Goal: Task Accomplishment & Management: Complete application form

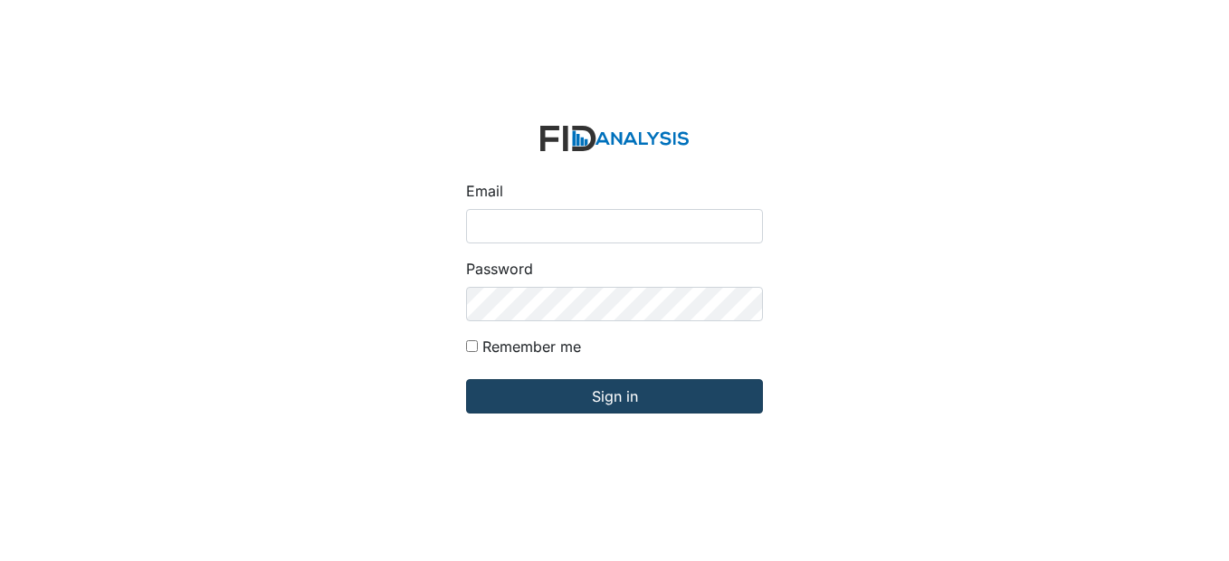
type input "[EMAIL_ADDRESS][DOMAIN_NAME]"
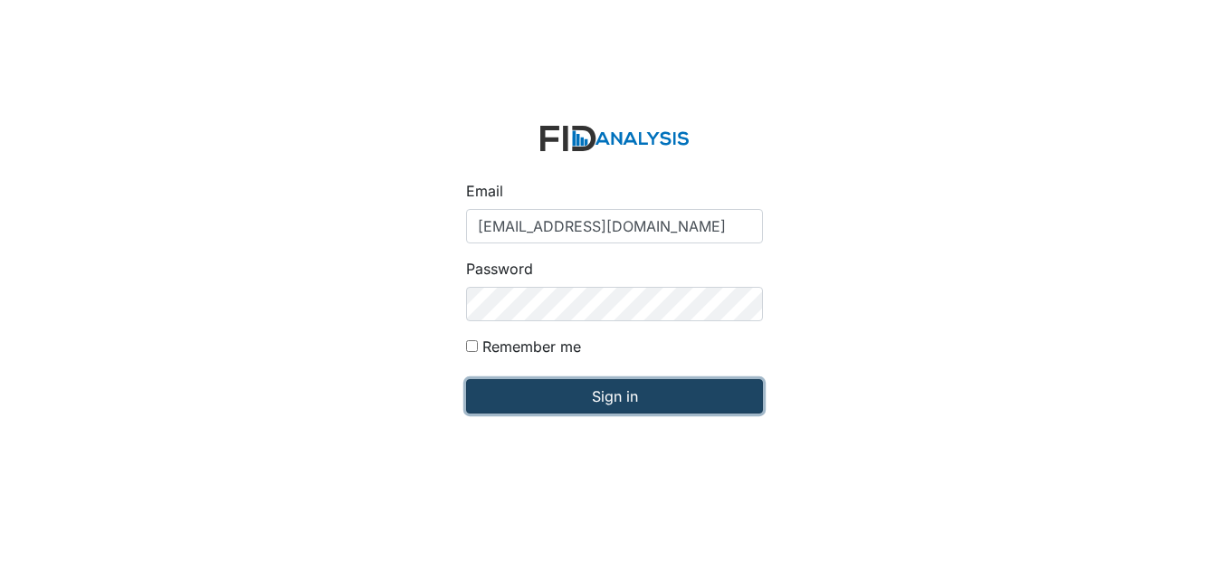
click at [615, 391] on input "Sign in" at bounding box center [614, 396] width 297 height 34
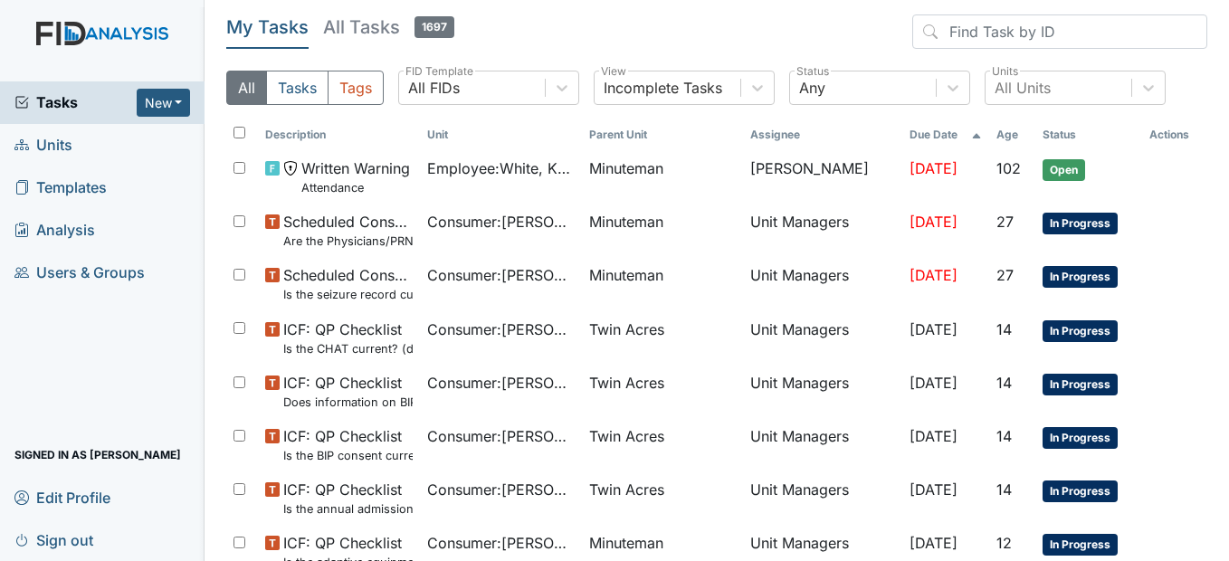
click at [83, 144] on link "Units" at bounding box center [102, 145] width 204 height 43
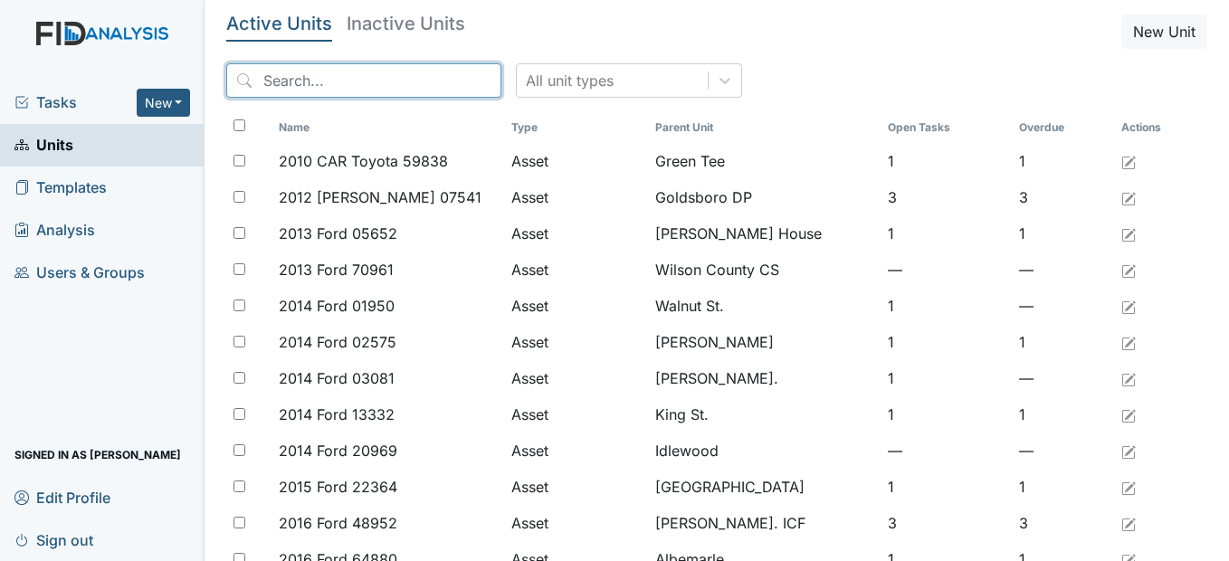
click at [295, 74] on input "search" at bounding box center [363, 80] width 275 height 34
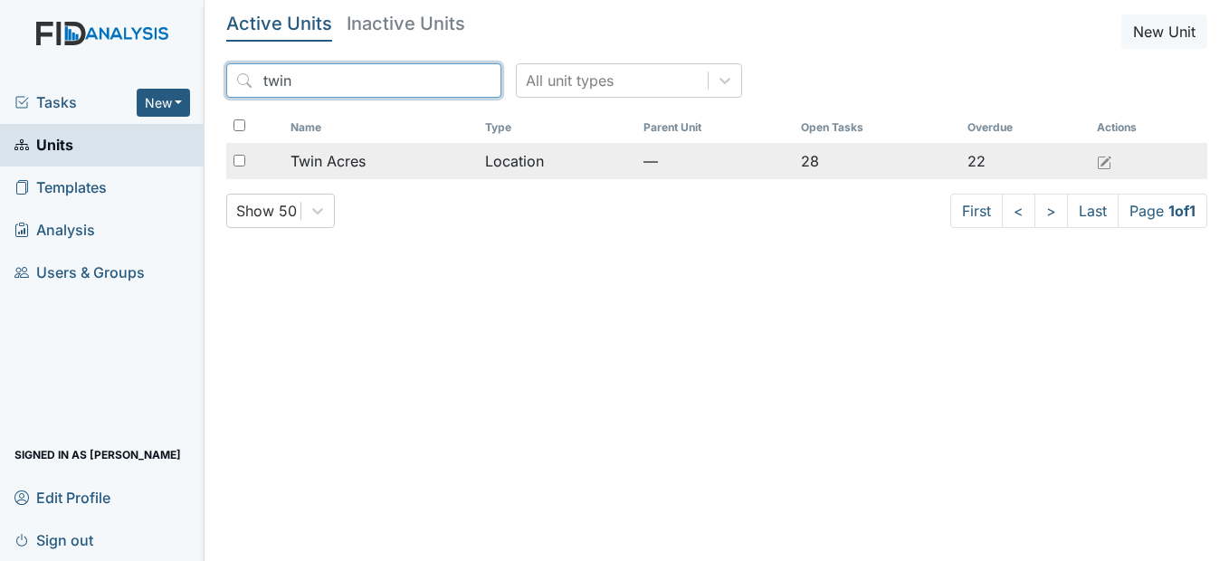
type input "twin"
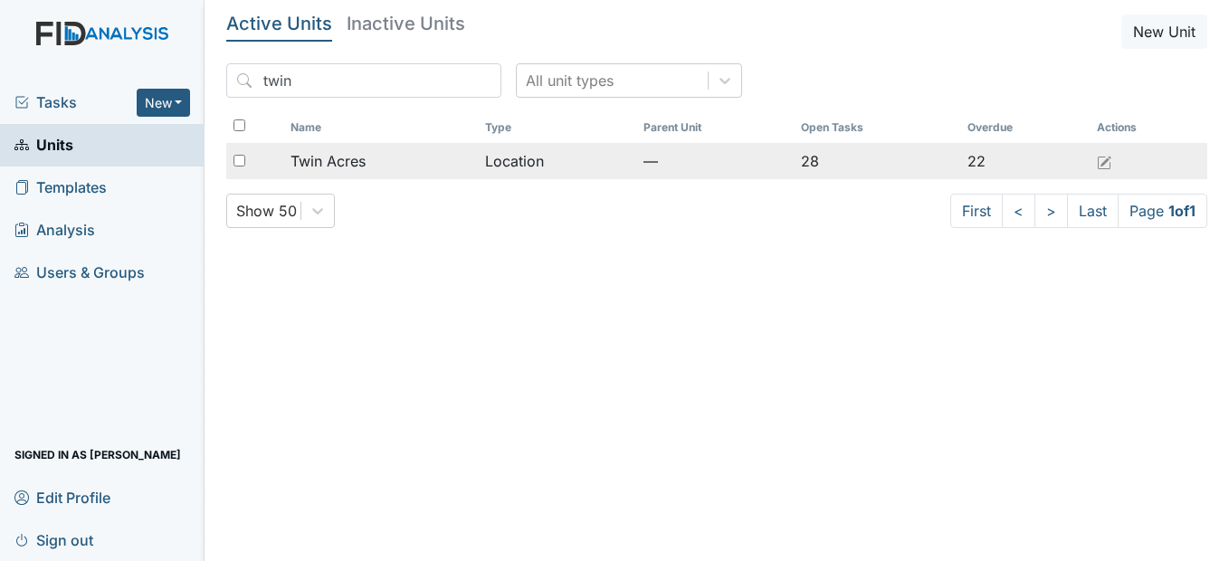
click at [332, 157] on span "Twin Acres" at bounding box center [327, 161] width 75 height 22
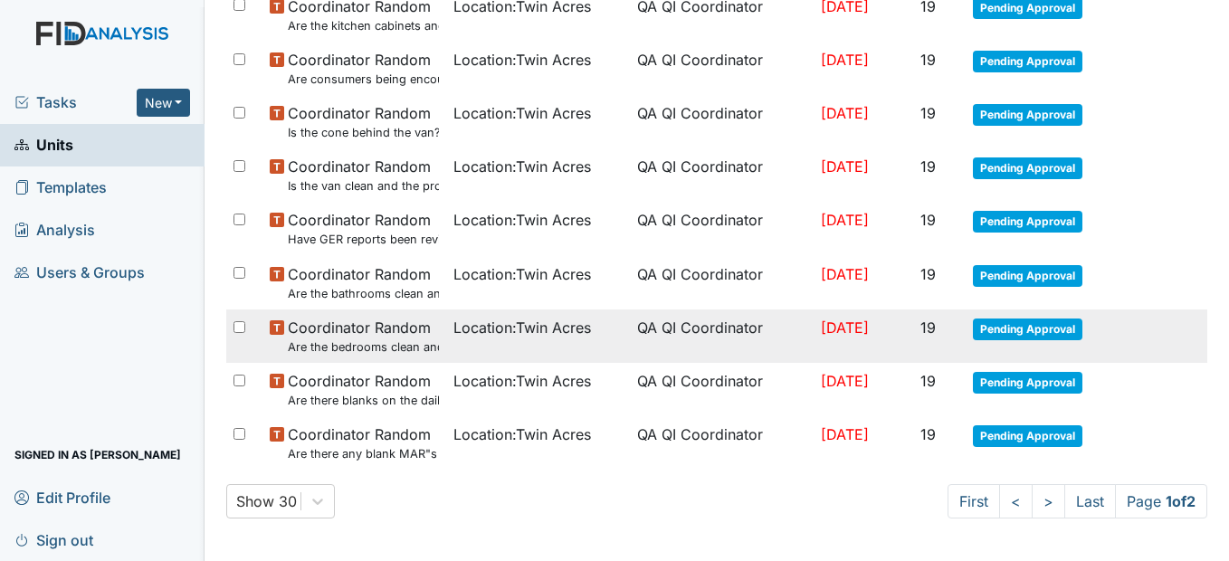
scroll to position [1268, 0]
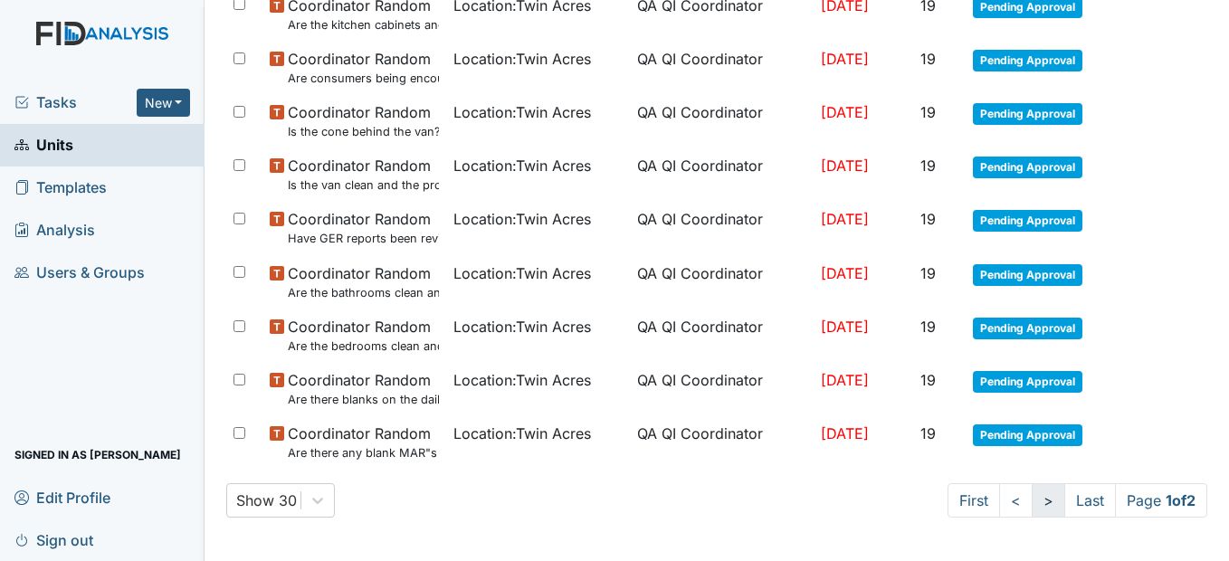
click at [1031, 508] on link ">" at bounding box center [1047, 500] width 33 height 34
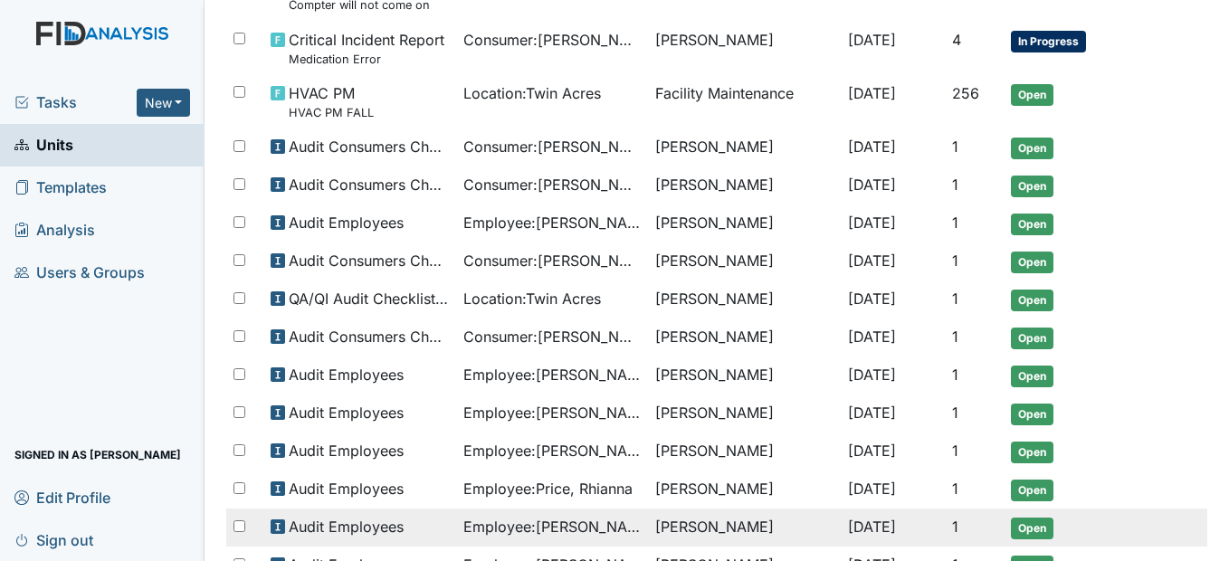
scroll to position [680, 0]
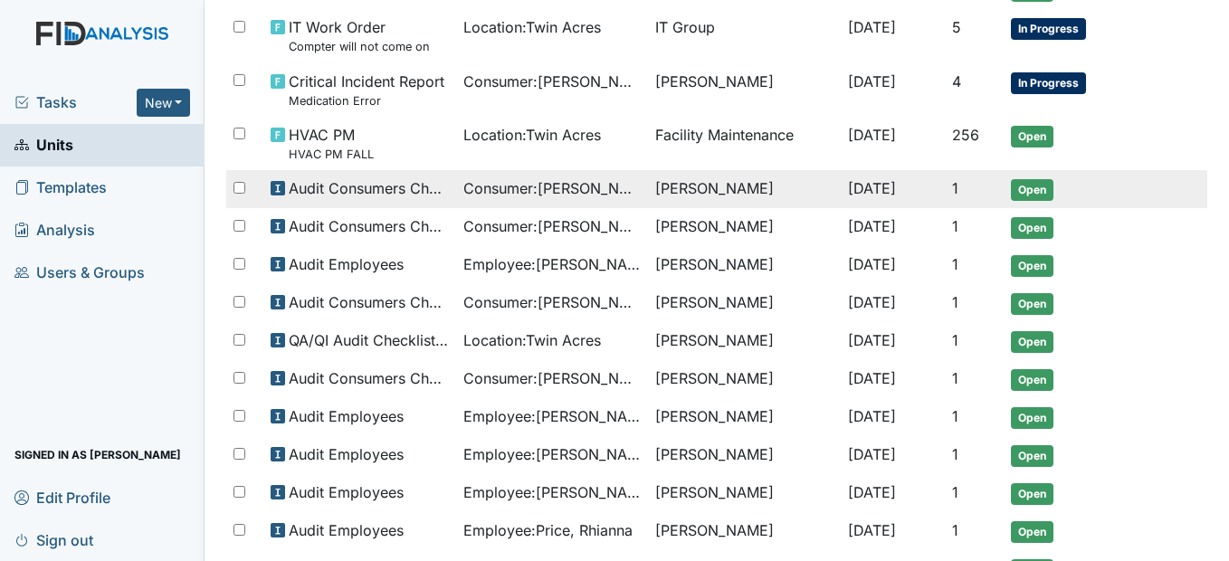
click at [582, 177] on span "Consumer : Lancaster, Samantha" at bounding box center [551, 188] width 177 height 22
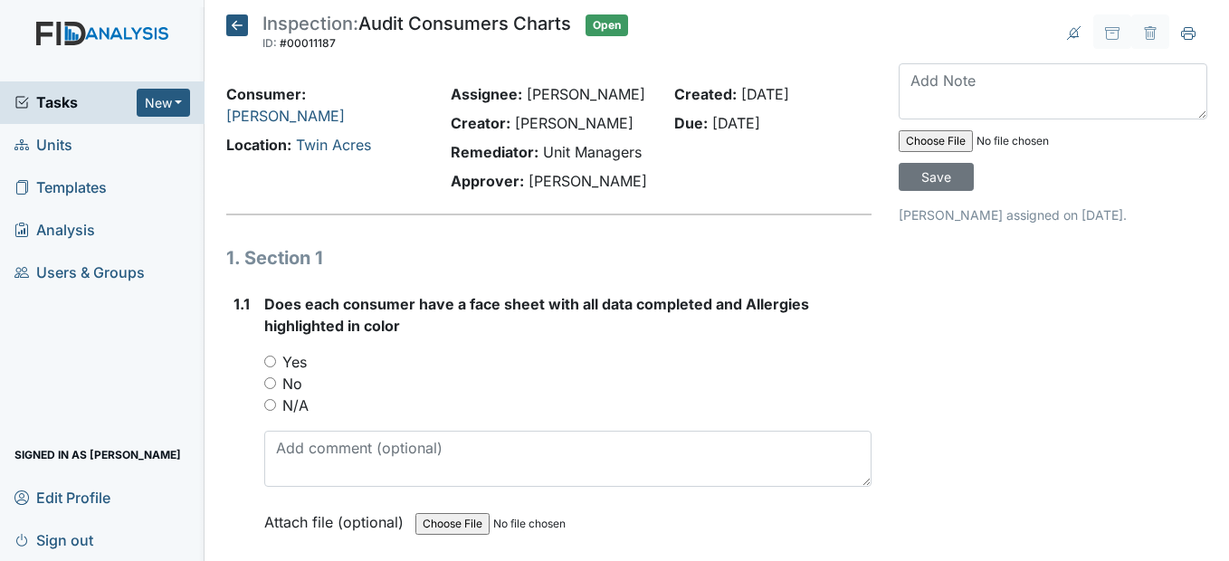
click at [239, 28] on icon at bounding box center [237, 25] width 22 height 22
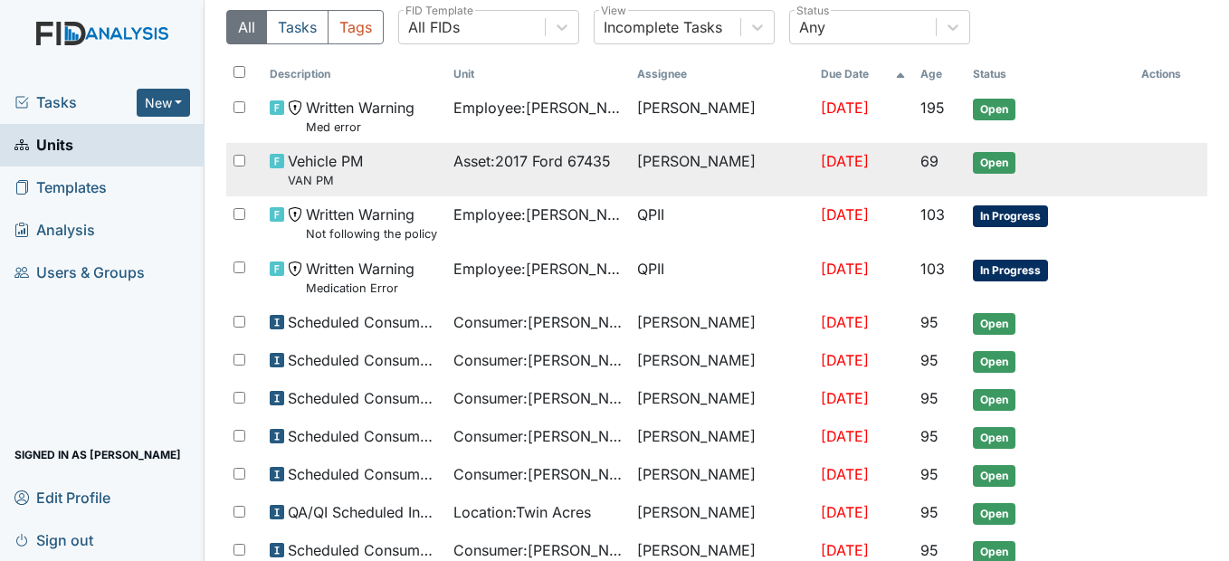
scroll to position [181, 0]
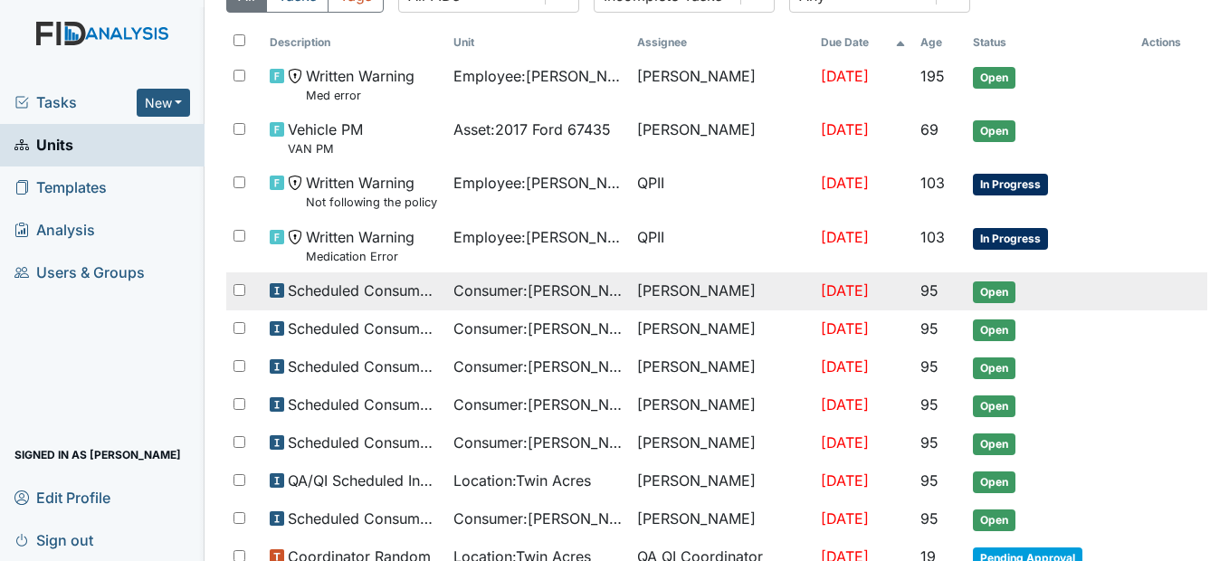
click at [492, 286] on span "Consumer : Petit, Brenda" at bounding box center [537, 291] width 169 height 22
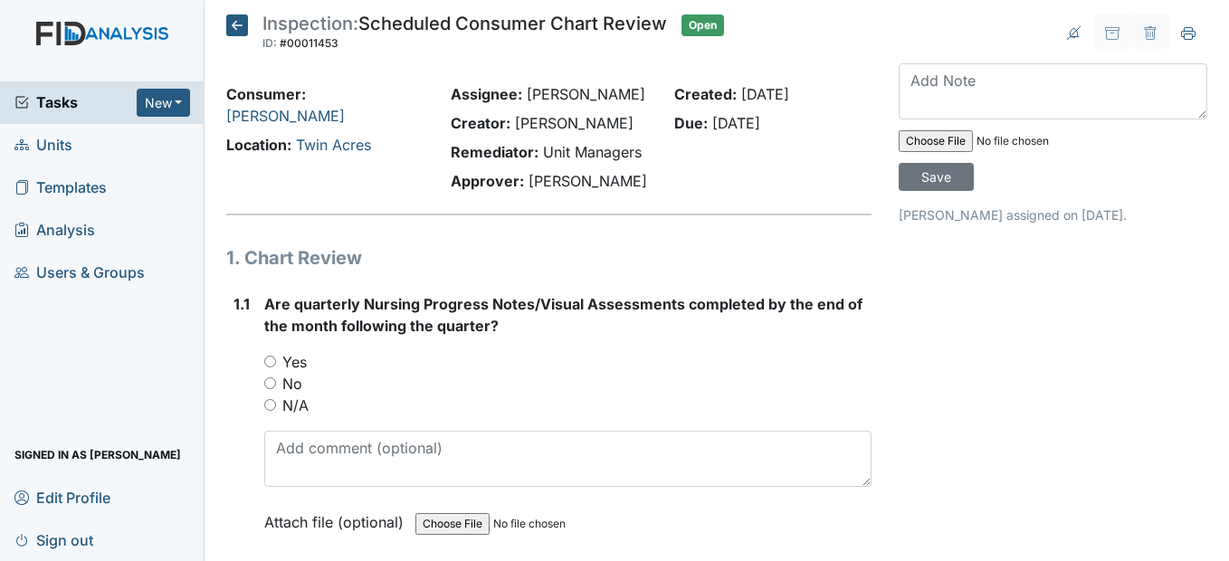
click at [237, 21] on icon at bounding box center [237, 25] width 22 height 22
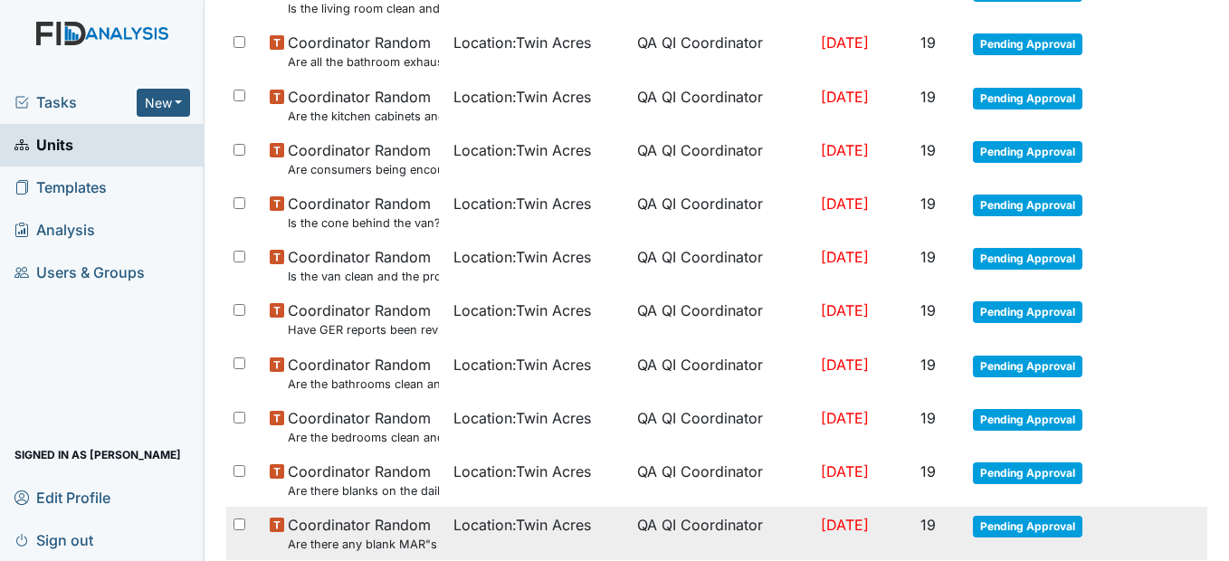
scroll to position [1268, 0]
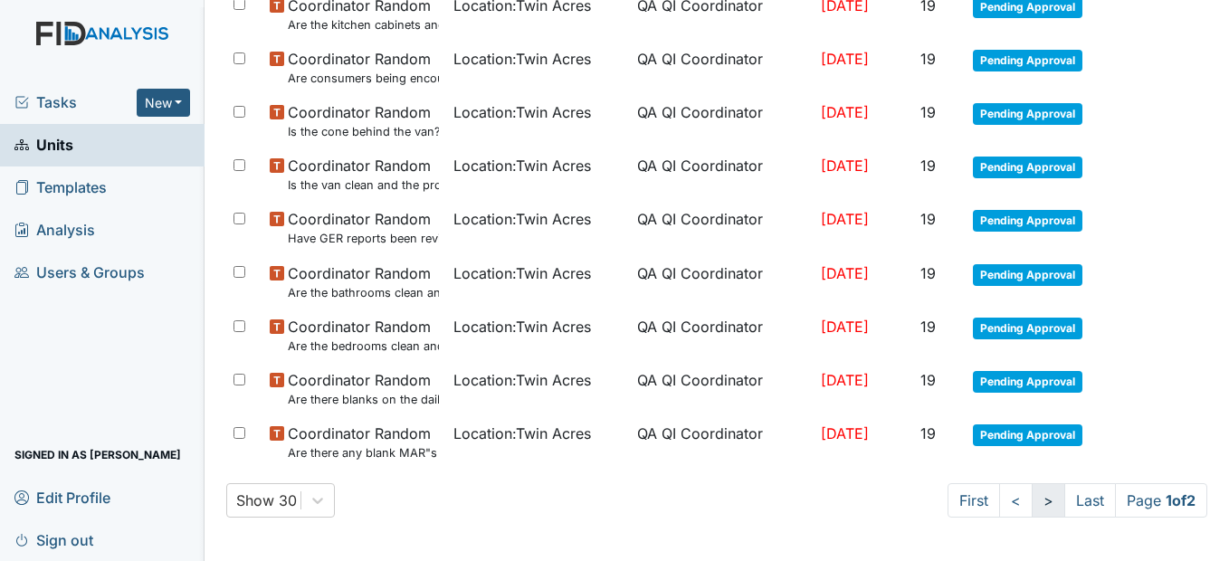
click at [1031, 507] on link ">" at bounding box center [1047, 500] width 33 height 34
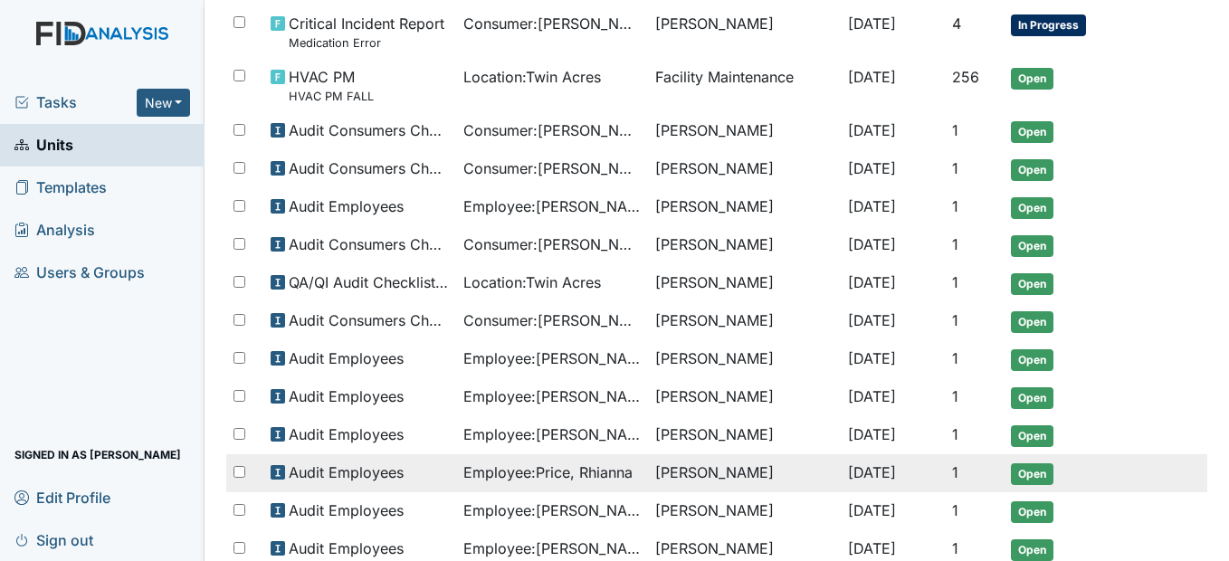
scroll to position [590, 0]
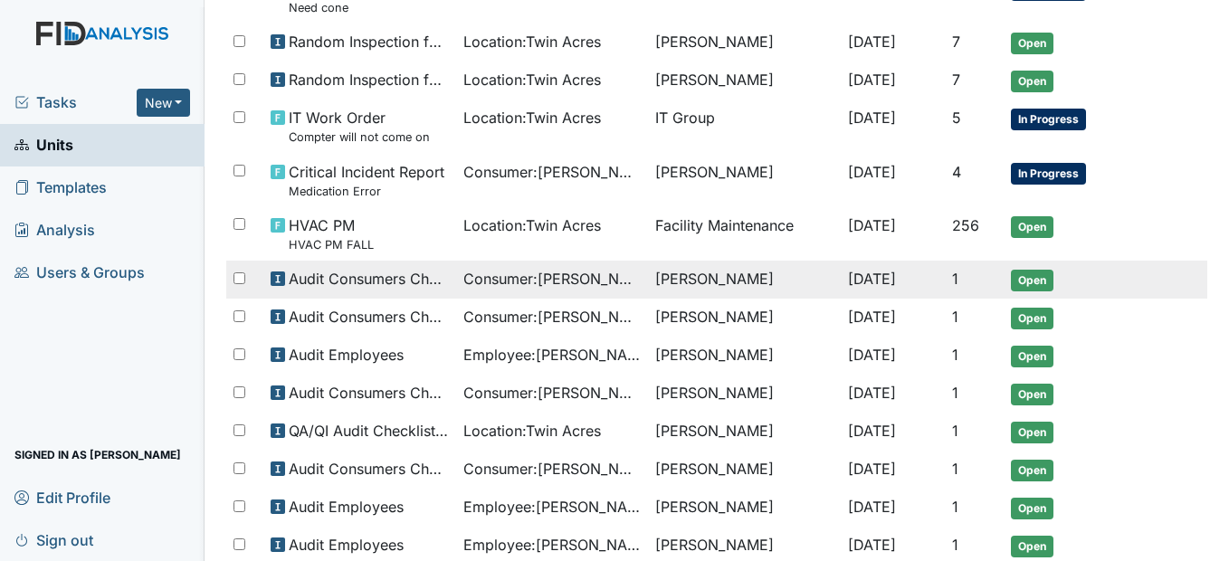
click at [483, 280] on span "Consumer : [GEOGRAPHIC_DATA][PERSON_NAME]" at bounding box center [551, 279] width 177 height 22
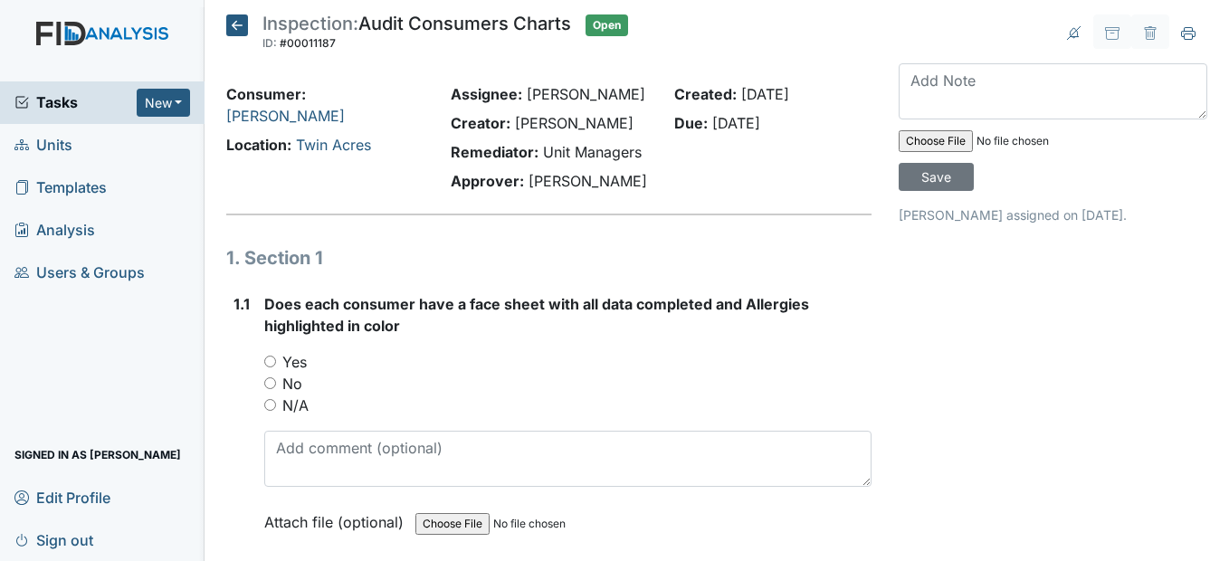
click at [233, 16] on icon at bounding box center [237, 25] width 22 height 22
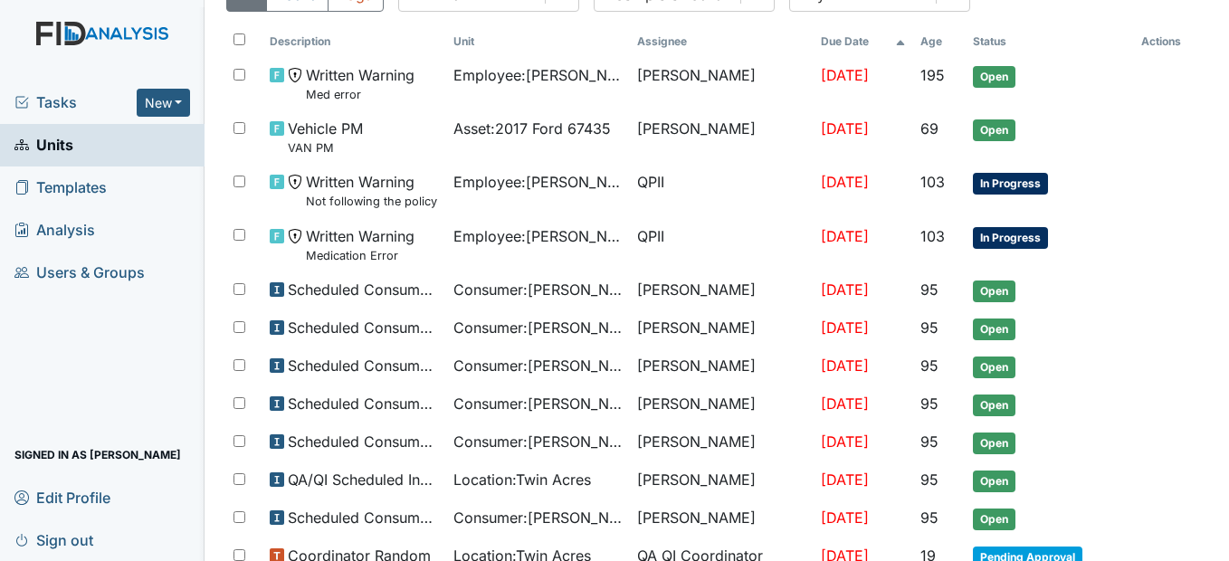
scroll to position [91, 0]
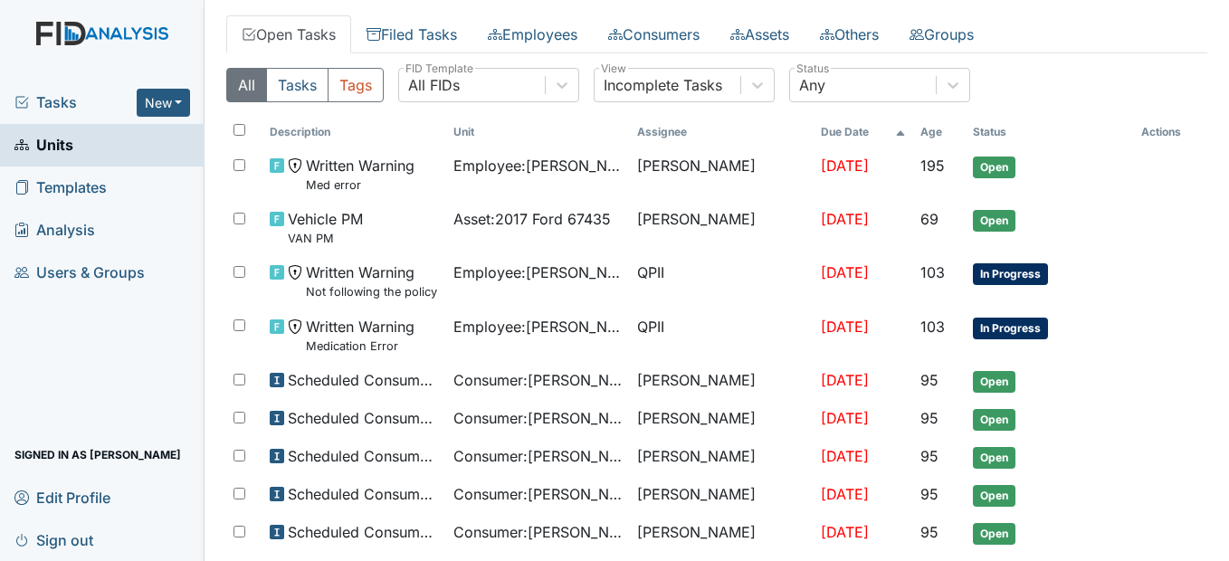
click at [109, 186] on link "Templates" at bounding box center [102, 187] width 204 height 43
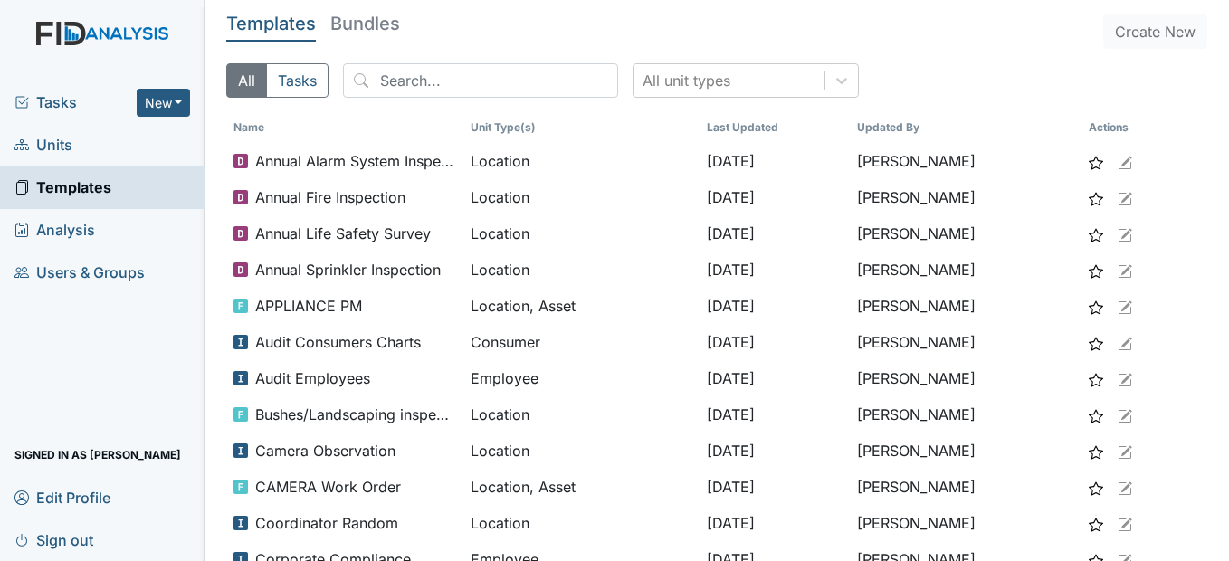
click at [52, 136] on span "Units" at bounding box center [43, 145] width 58 height 28
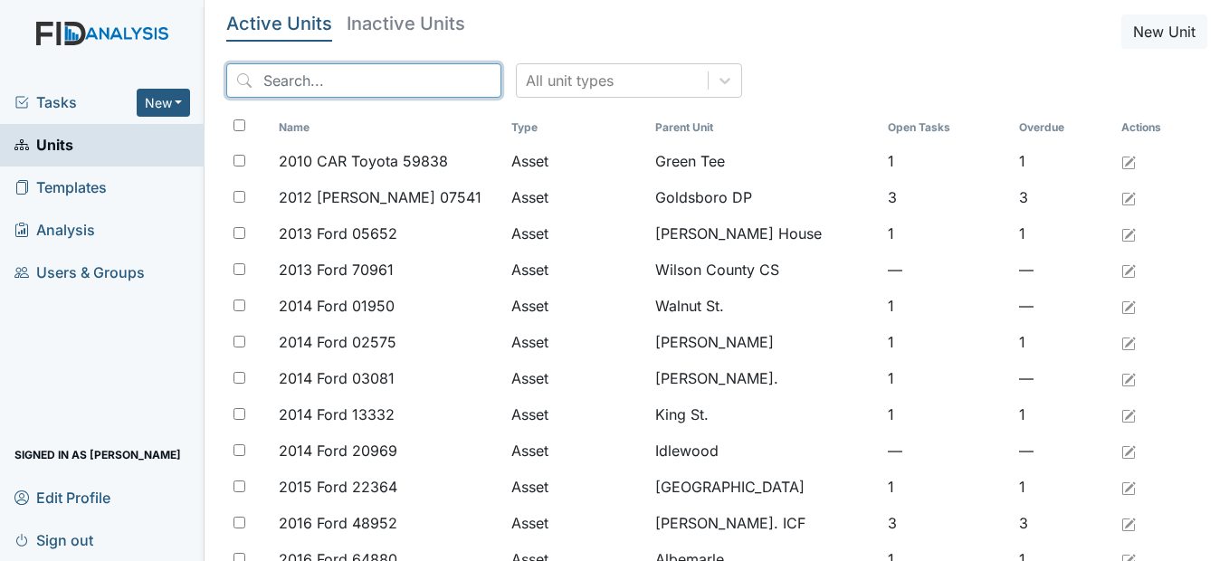
click at [327, 78] on input "search" at bounding box center [363, 80] width 275 height 34
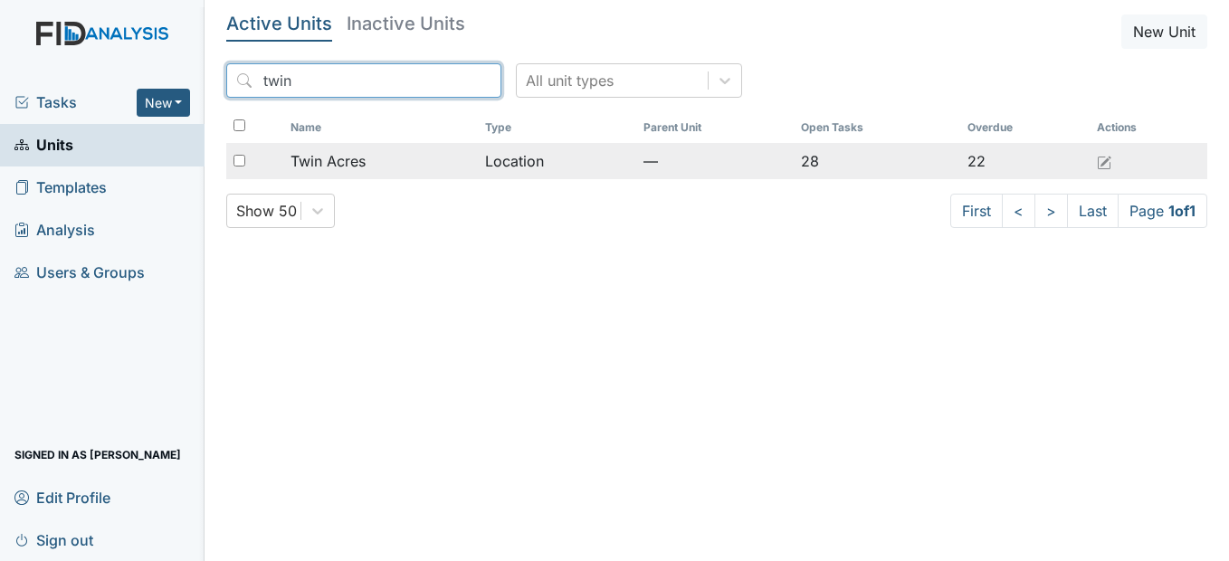
type input "twin"
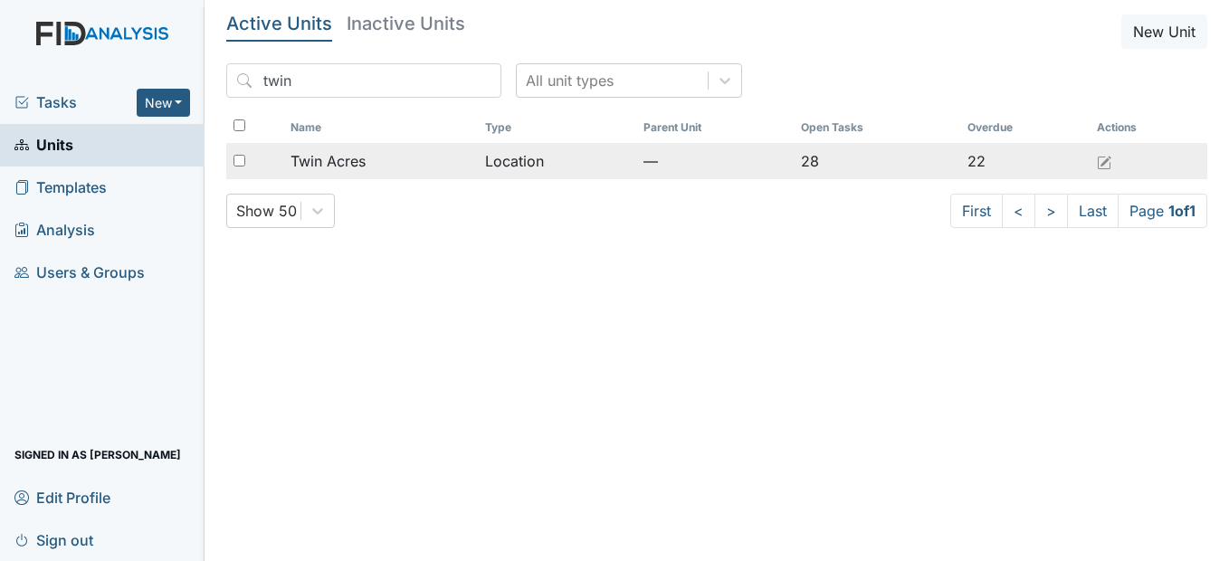
click at [373, 156] on div "Twin Acres" at bounding box center [380, 161] width 180 height 22
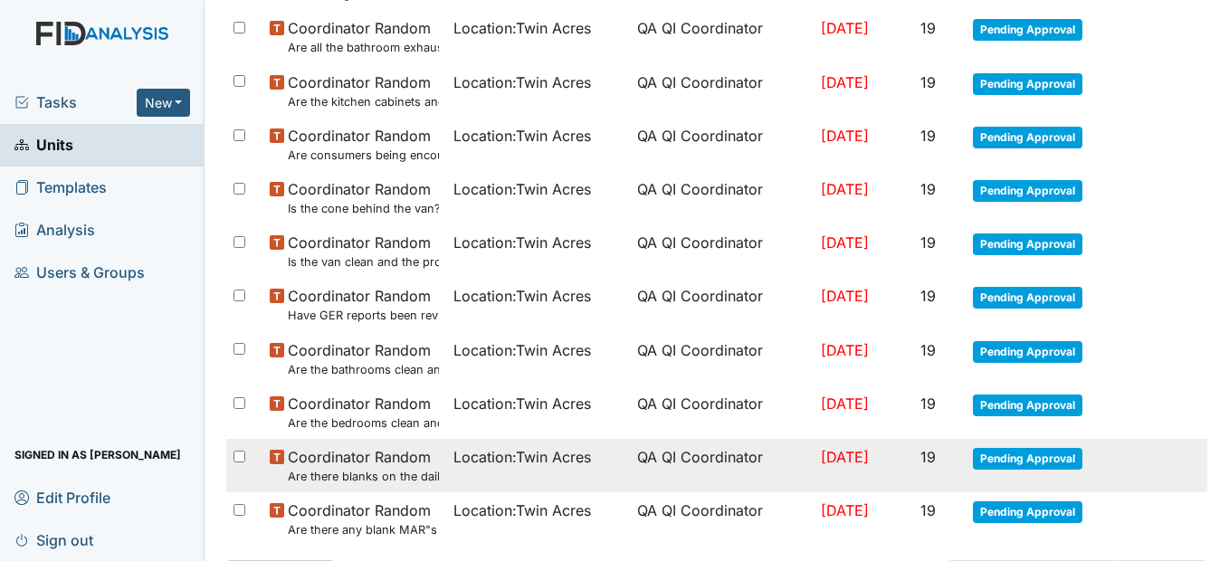
scroll to position [1268, 0]
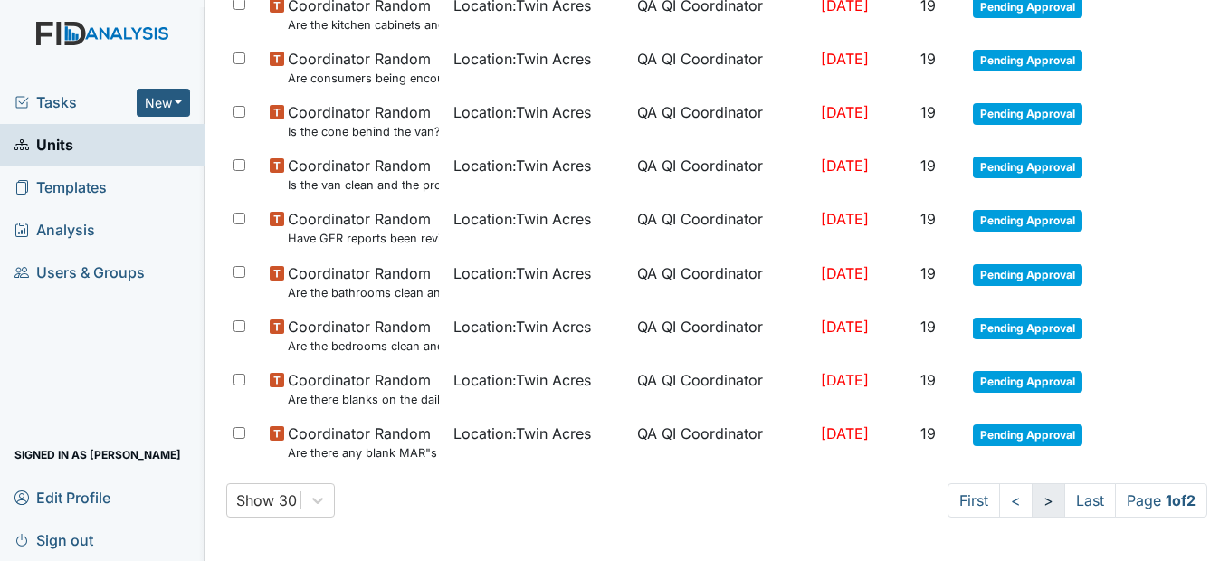
click at [1031, 484] on link ">" at bounding box center [1047, 500] width 33 height 34
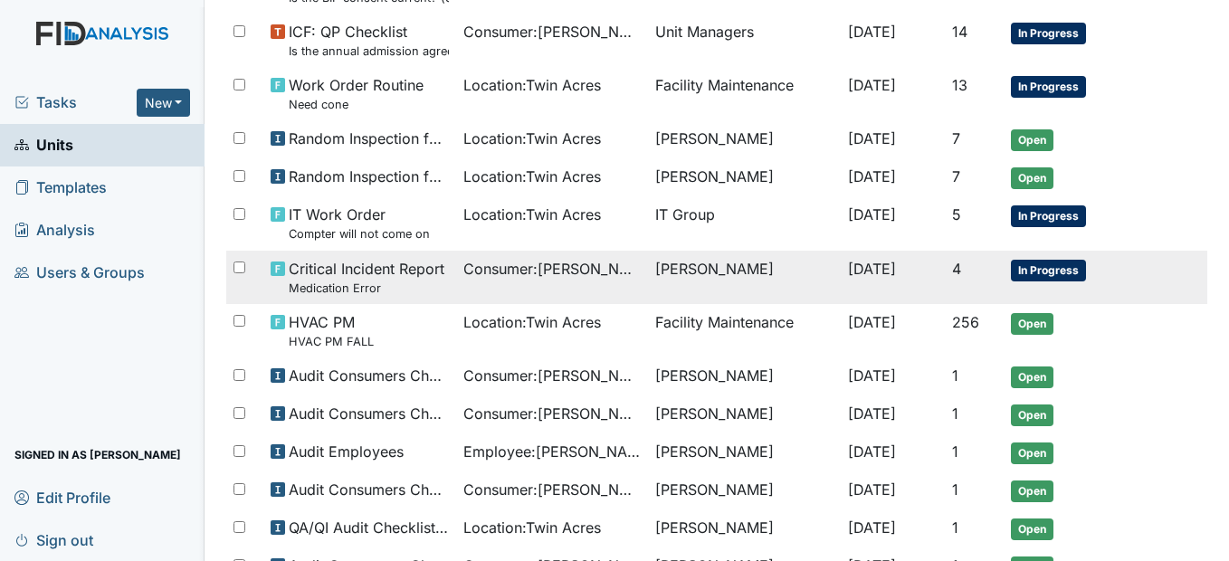
scroll to position [590, 0]
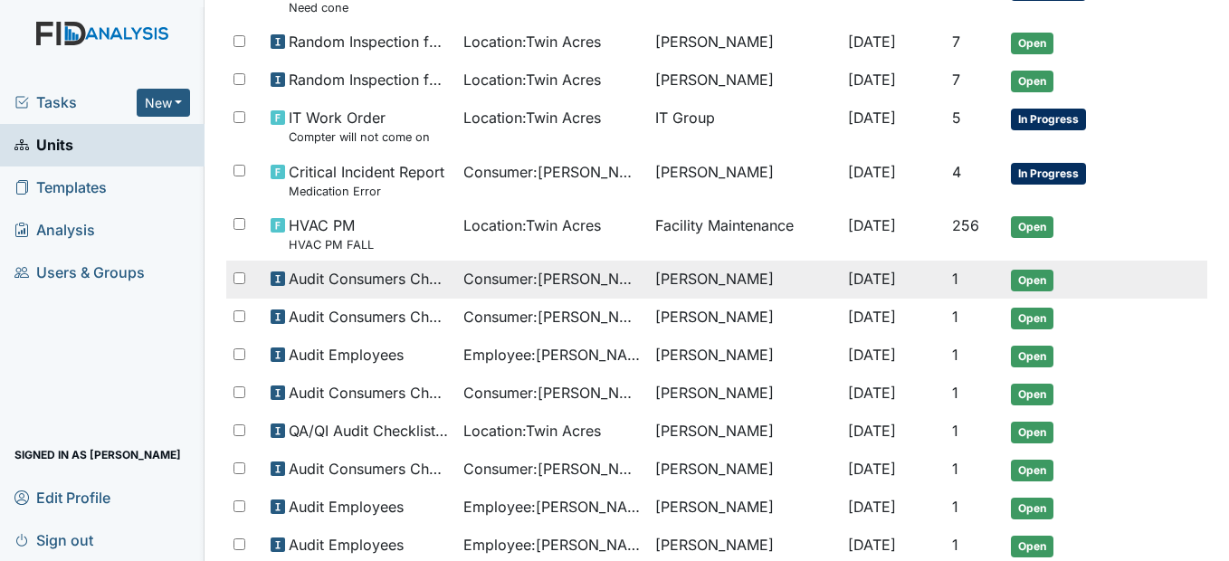
click at [537, 282] on span "Consumer : Lancaster, Samantha" at bounding box center [551, 279] width 177 height 22
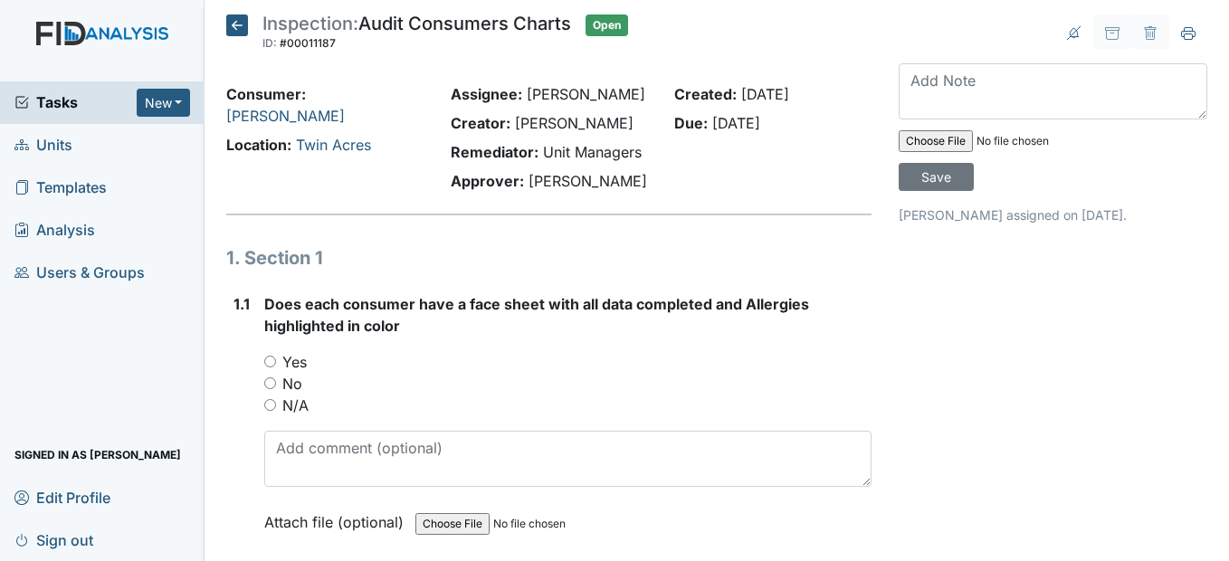
click at [240, 24] on icon at bounding box center [237, 25] width 22 height 22
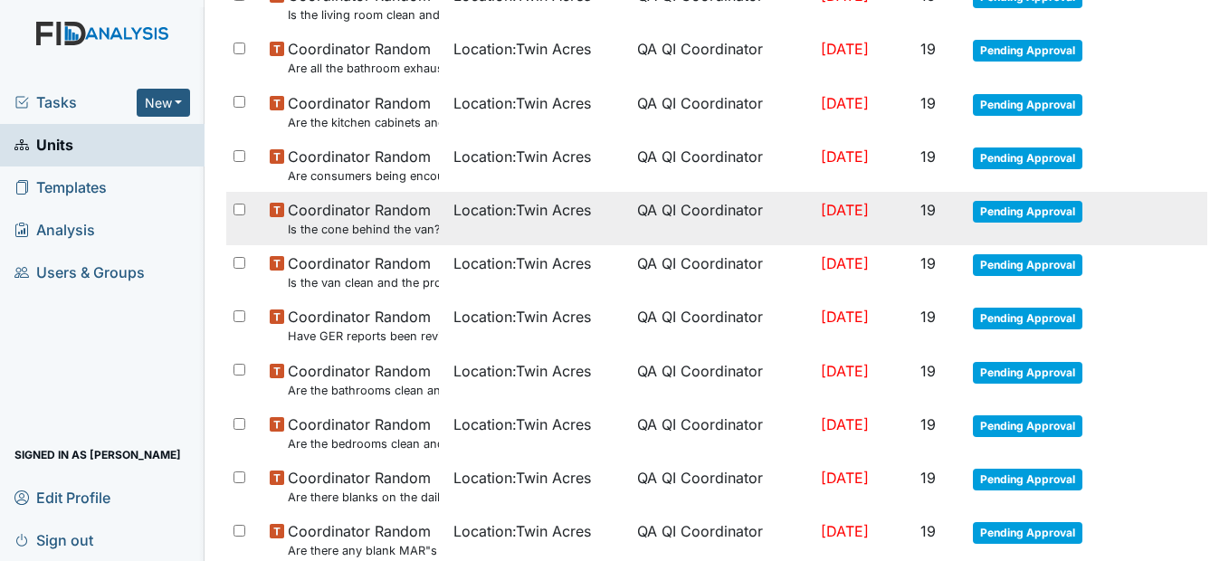
scroll to position [1268, 0]
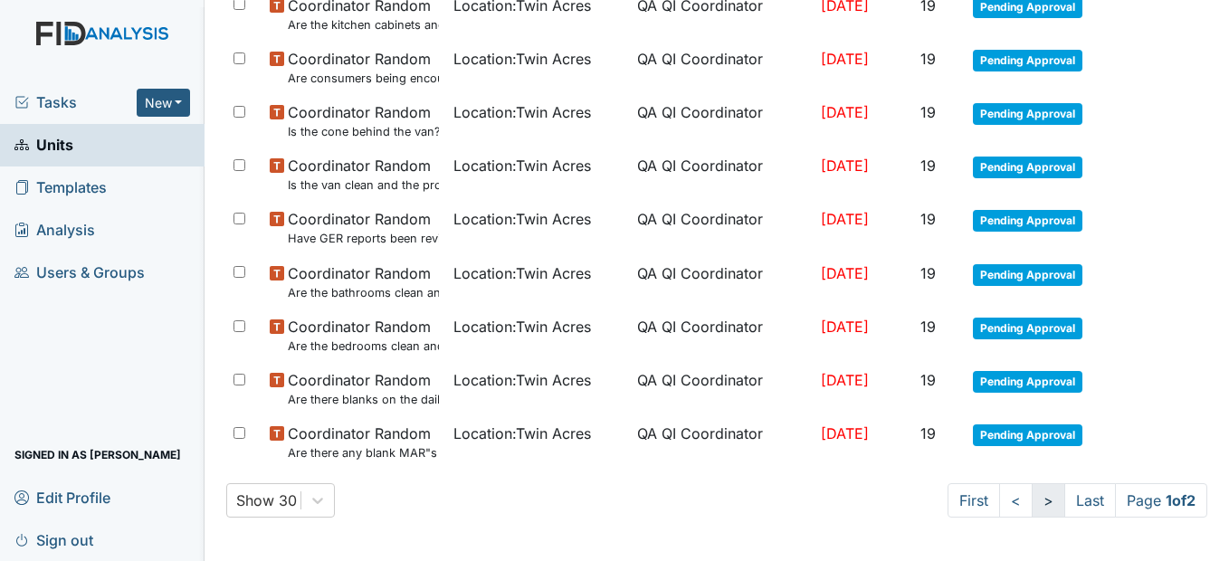
click at [1034, 491] on link ">" at bounding box center [1047, 500] width 33 height 34
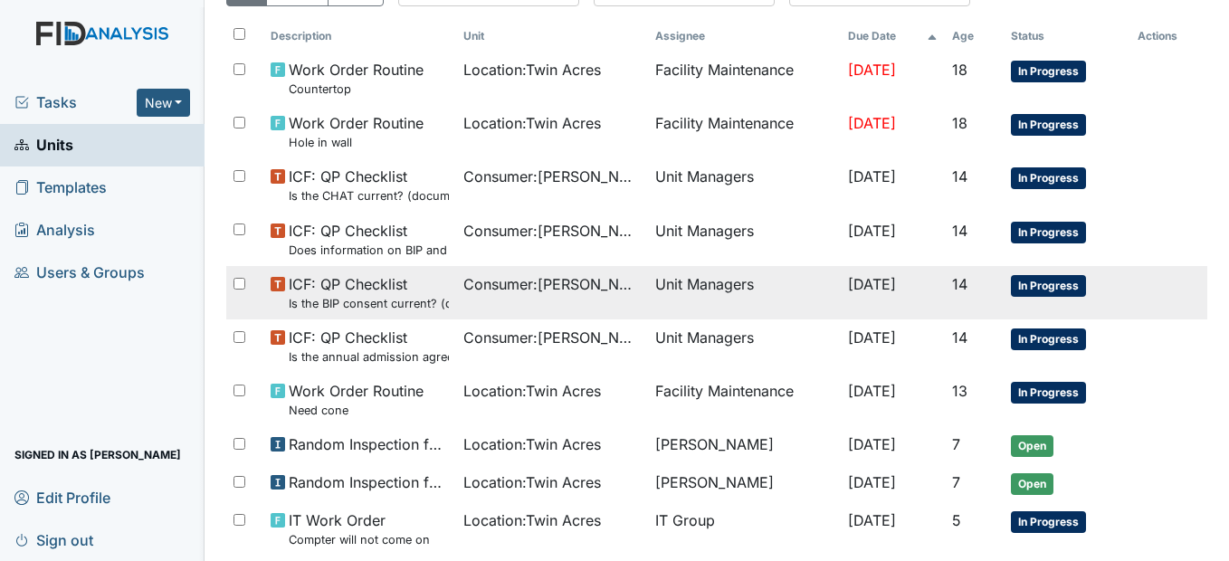
scroll to position [138, 0]
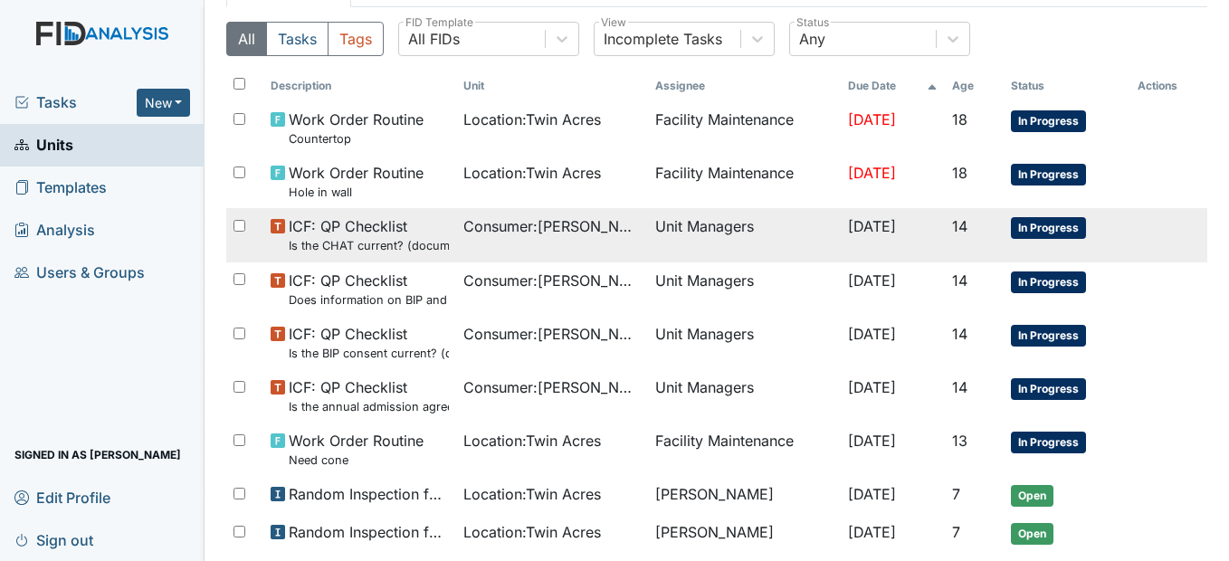
click at [489, 222] on span "Consumer : [PERSON_NAME]" at bounding box center [551, 226] width 177 height 22
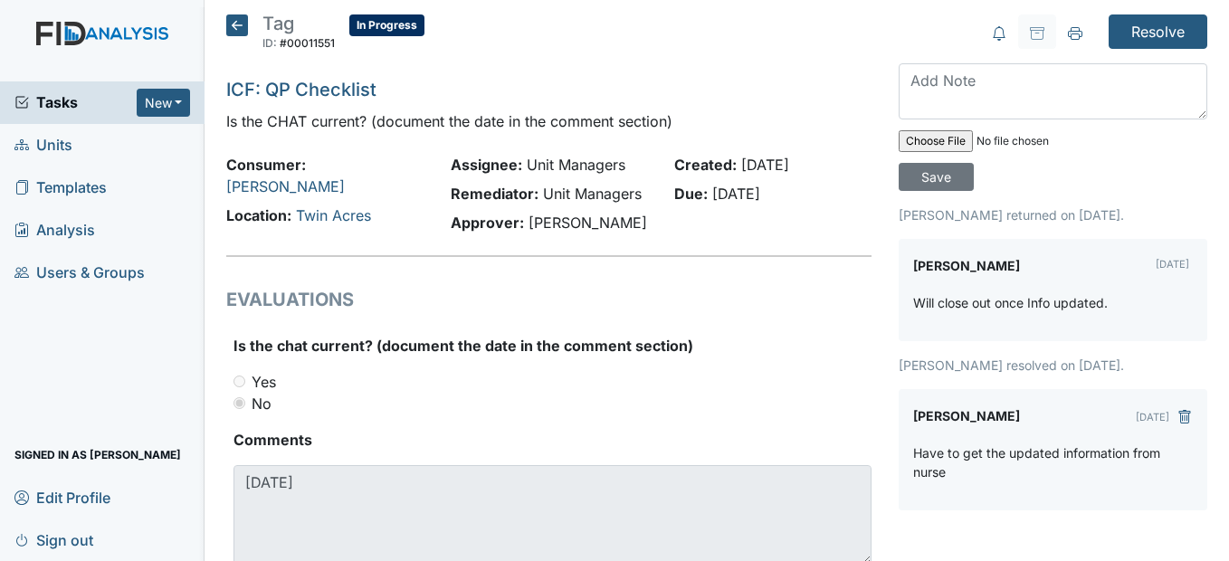
click at [239, 18] on icon at bounding box center [237, 25] width 22 height 22
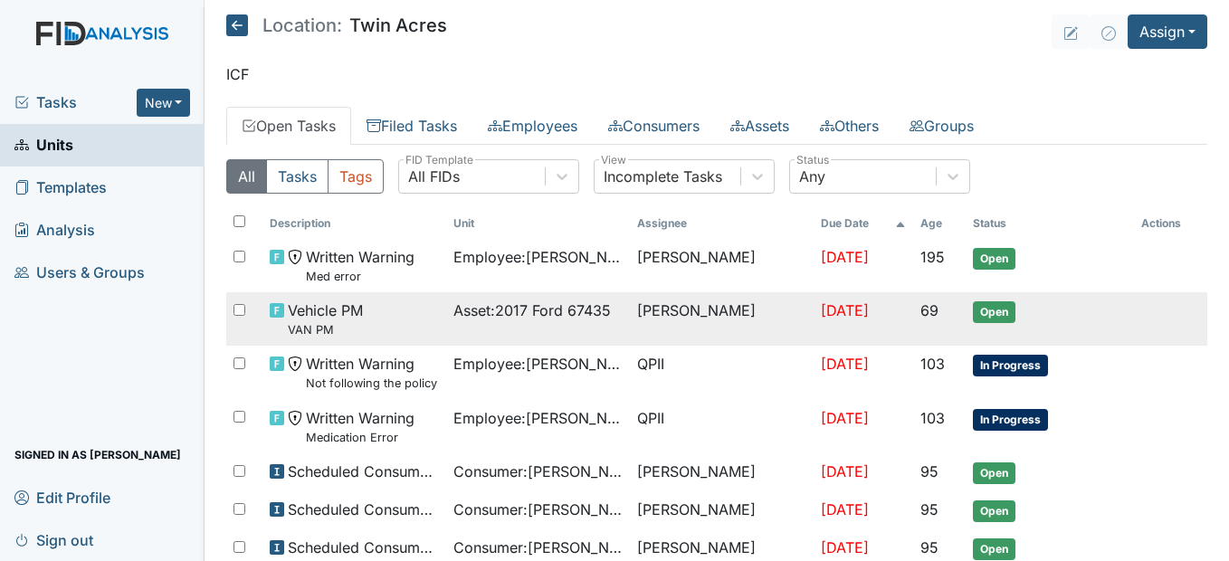
click at [728, 309] on td "[PERSON_NAME]" at bounding box center [722, 318] width 184 height 53
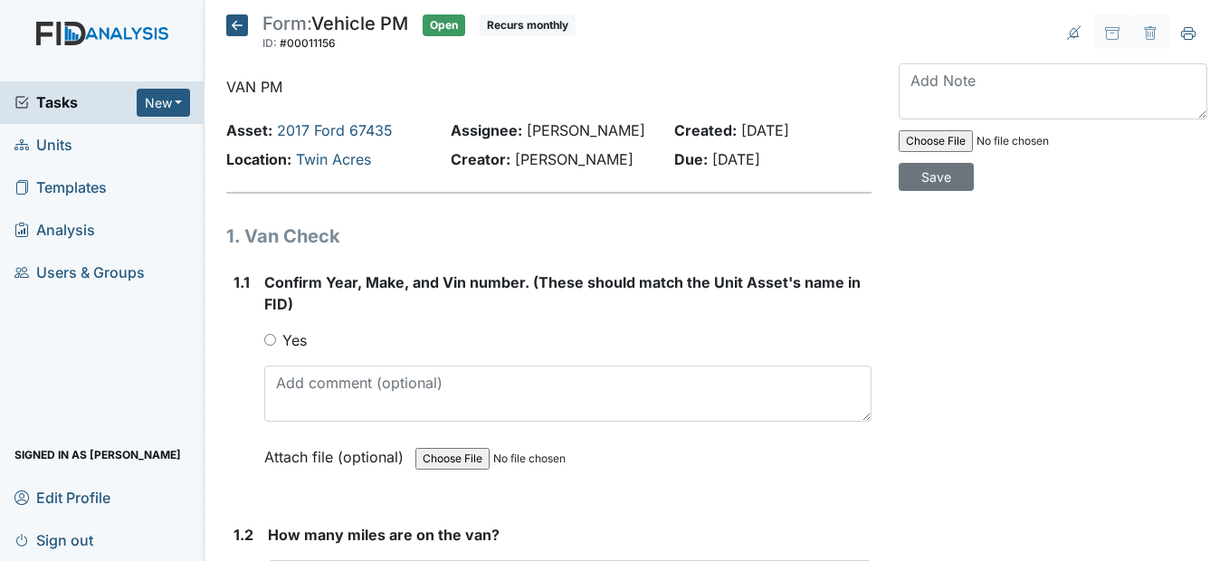
click at [245, 21] on icon at bounding box center [237, 25] width 22 height 22
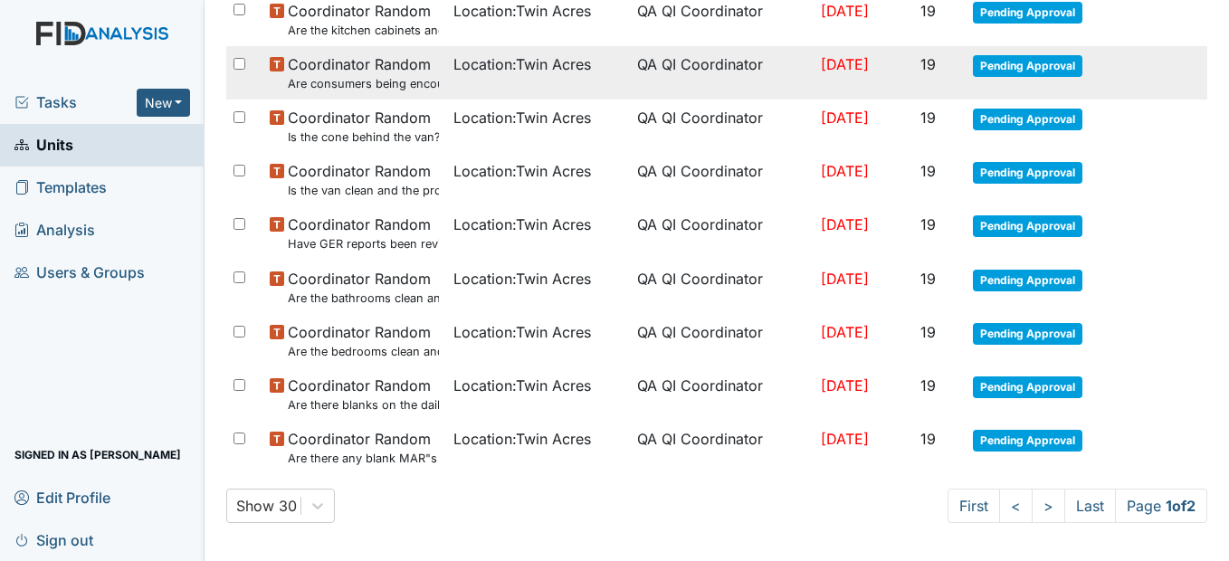
scroll to position [1268, 0]
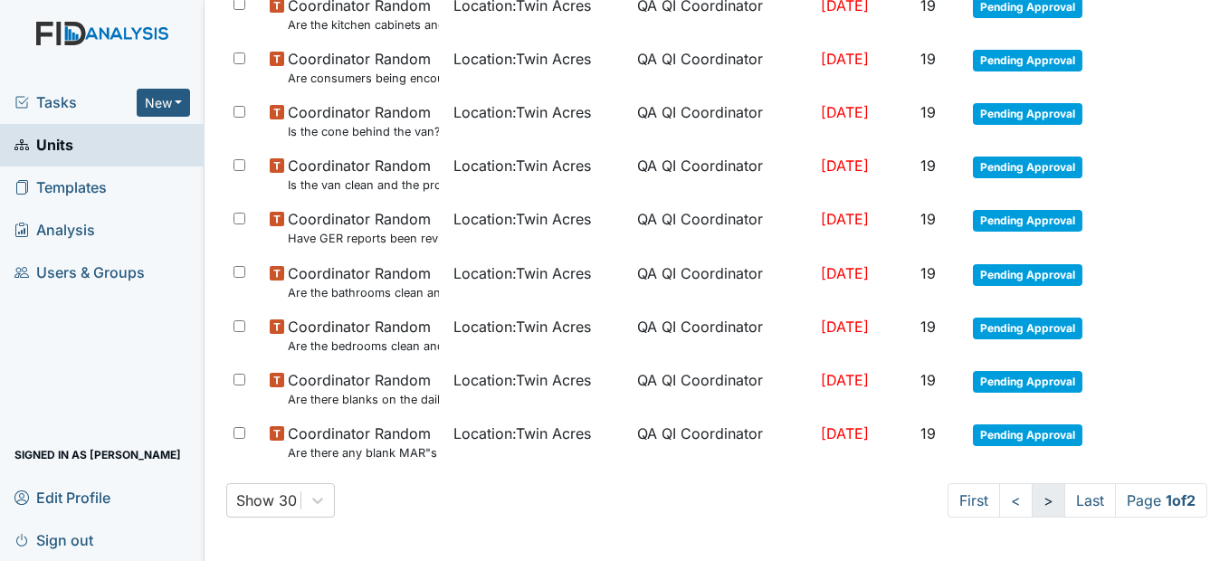
click at [1031, 500] on link ">" at bounding box center [1047, 500] width 33 height 34
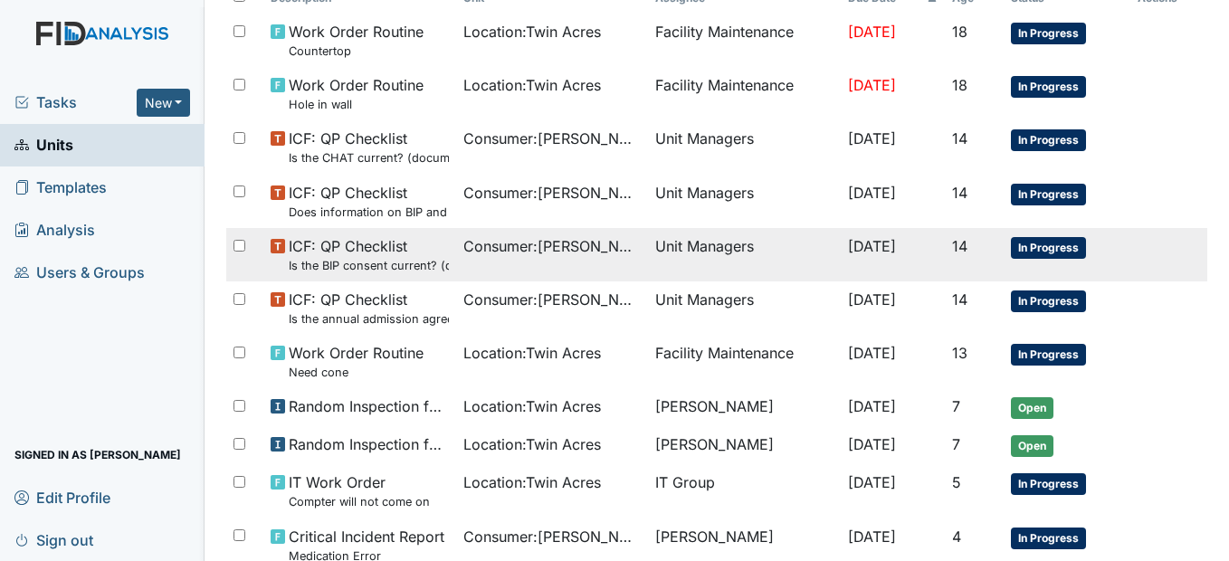
scroll to position [362, 0]
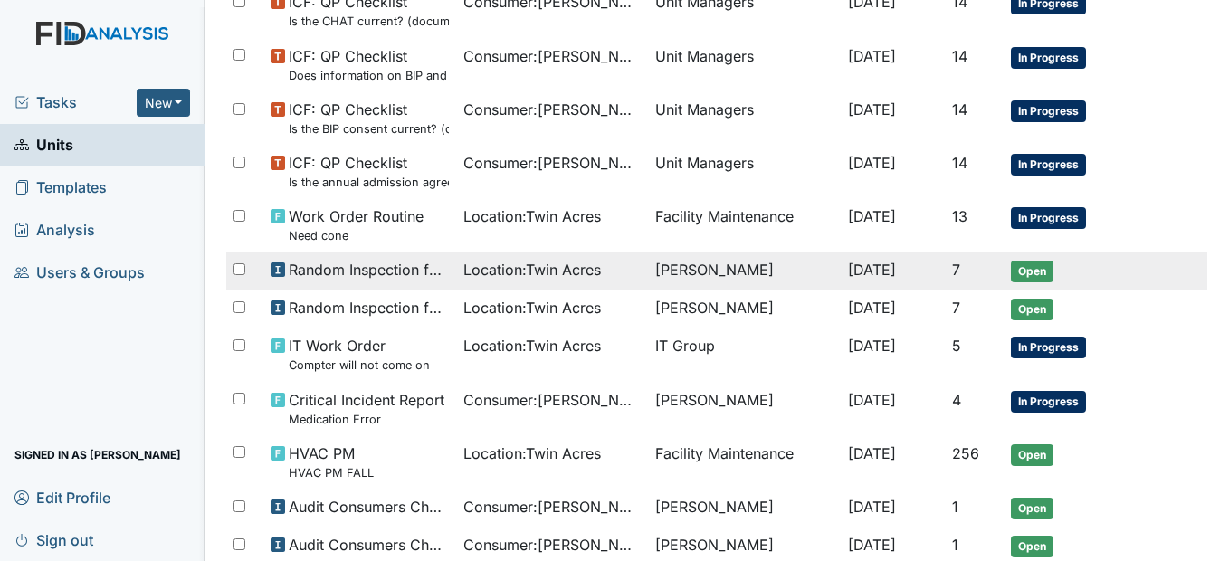
click at [502, 279] on span "Location : Twin Acres" at bounding box center [532, 270] width 138 height 22
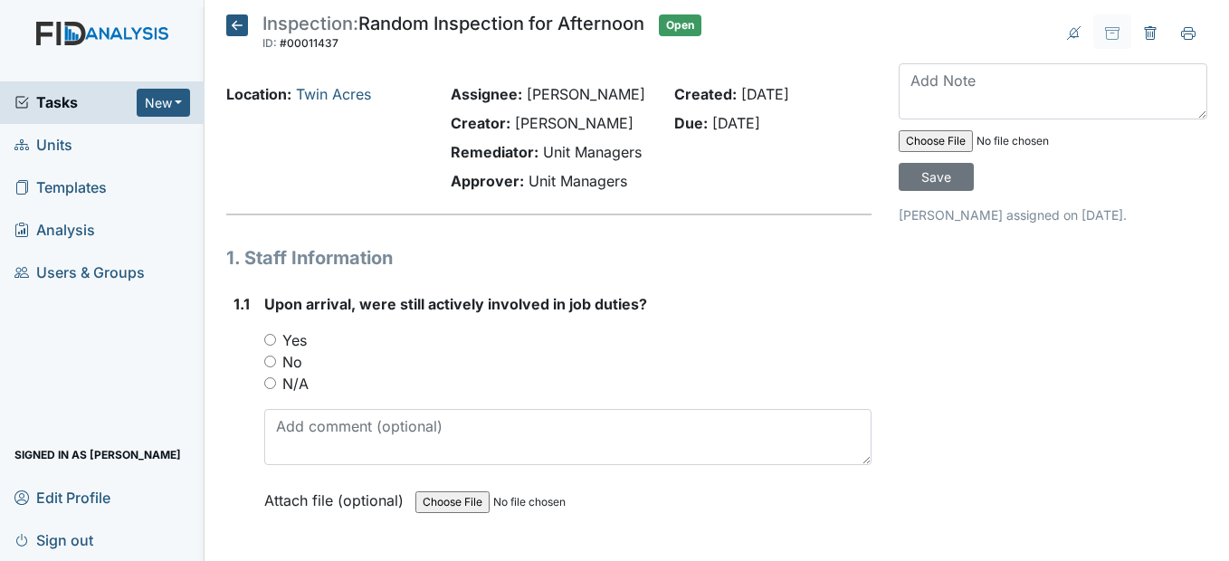
click at [269, 346] on input "Yes" at bounding box center [270, 340] width 12 height 12
radio input "true"
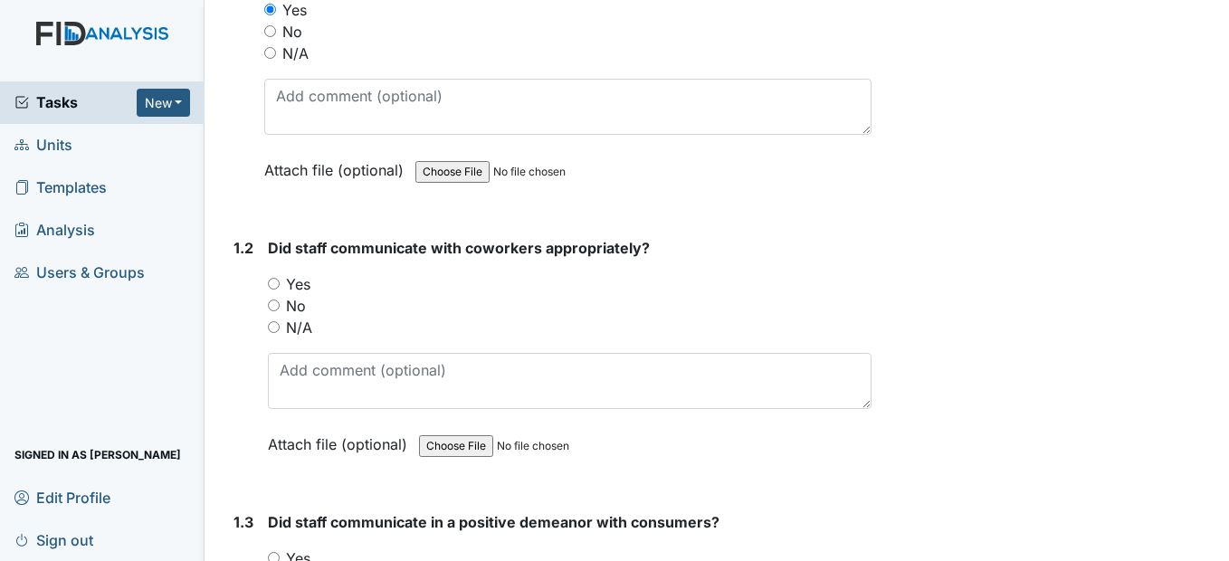
scroll to position [362, 0]
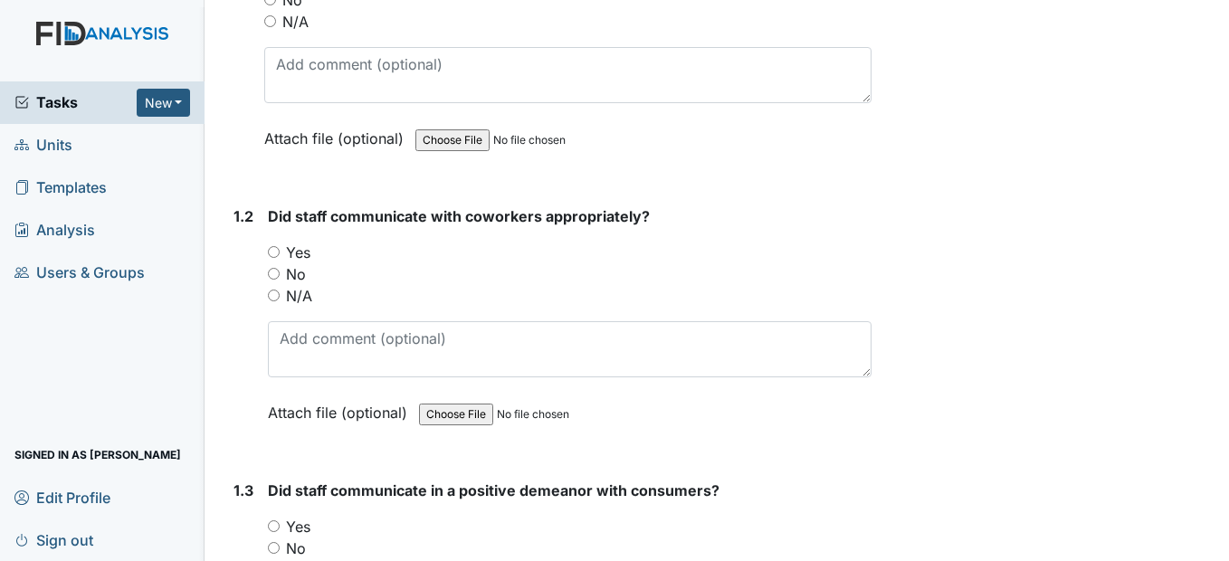
drag, startPoint x: 273, startPoint y: 296, endPoint x: 289, endPoint y: 291, distance: 16.0
click at [275, 258] on input "Yes" at bounding box center [274, 252] width 12 height 12
radio input "true"
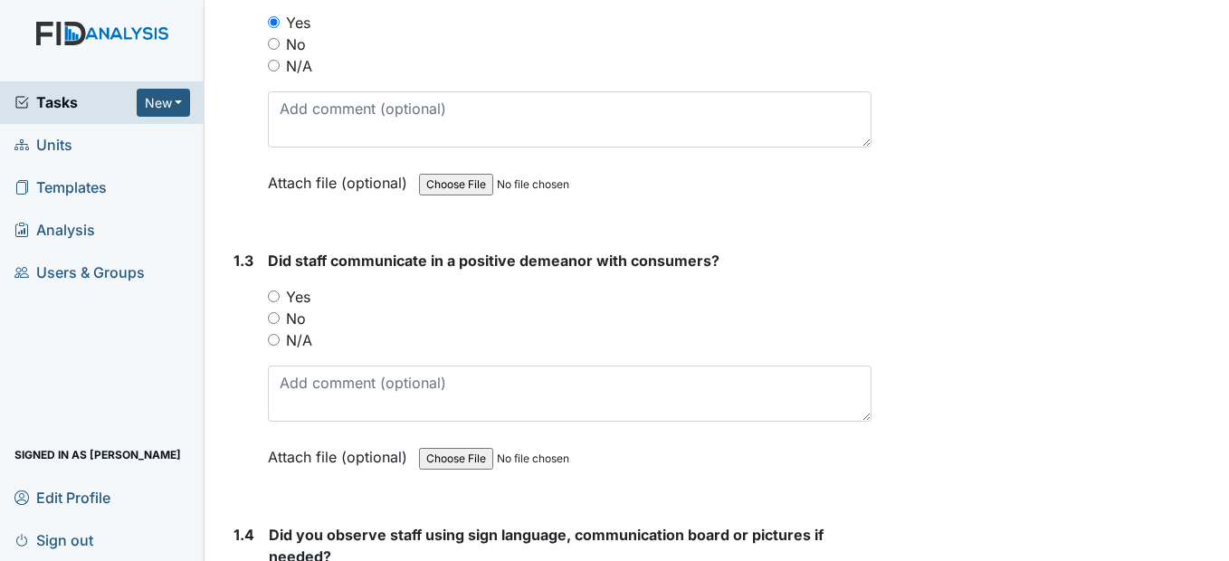
scroll to position [633, 0]
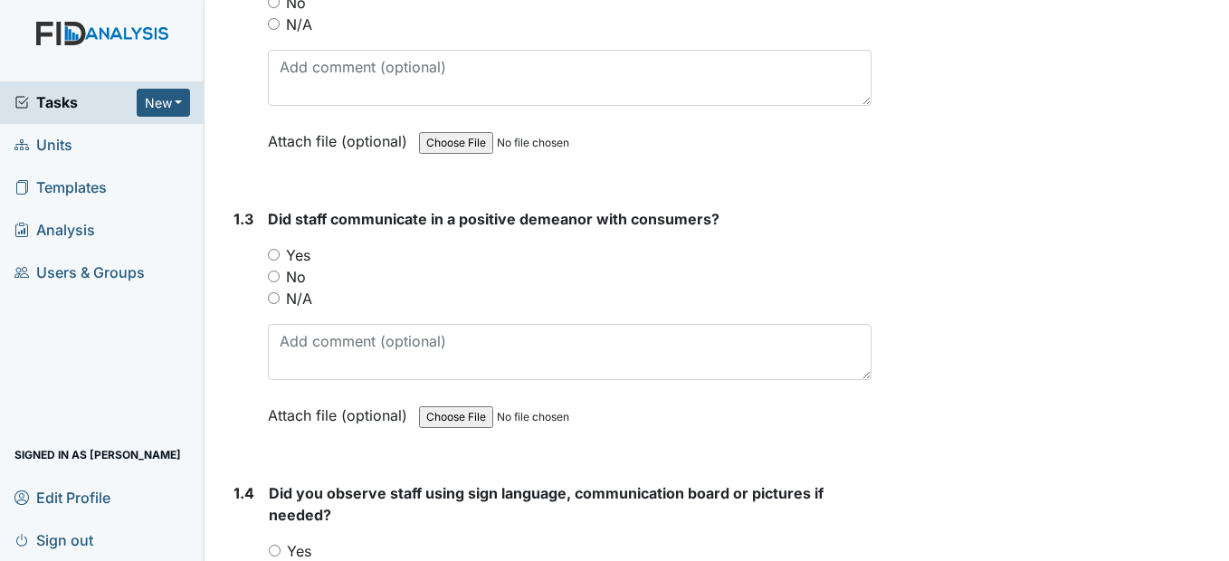
click at [276, 261] on input "Yes" at bounding box center [274, 255] width 12 height 12
radio input "true"
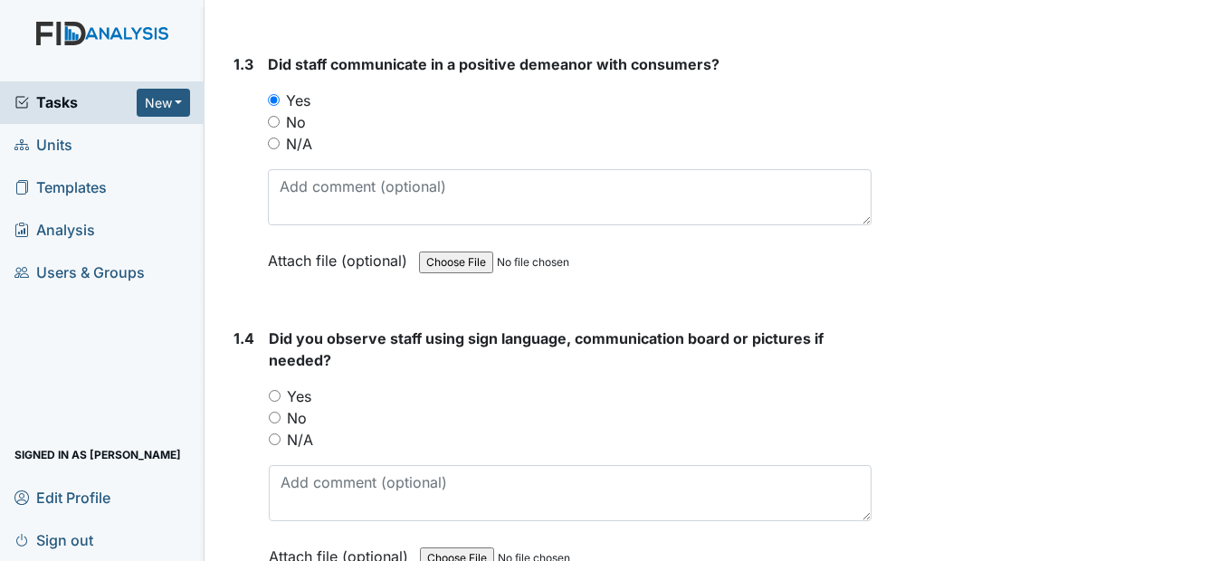
scroll to position [905, 0]
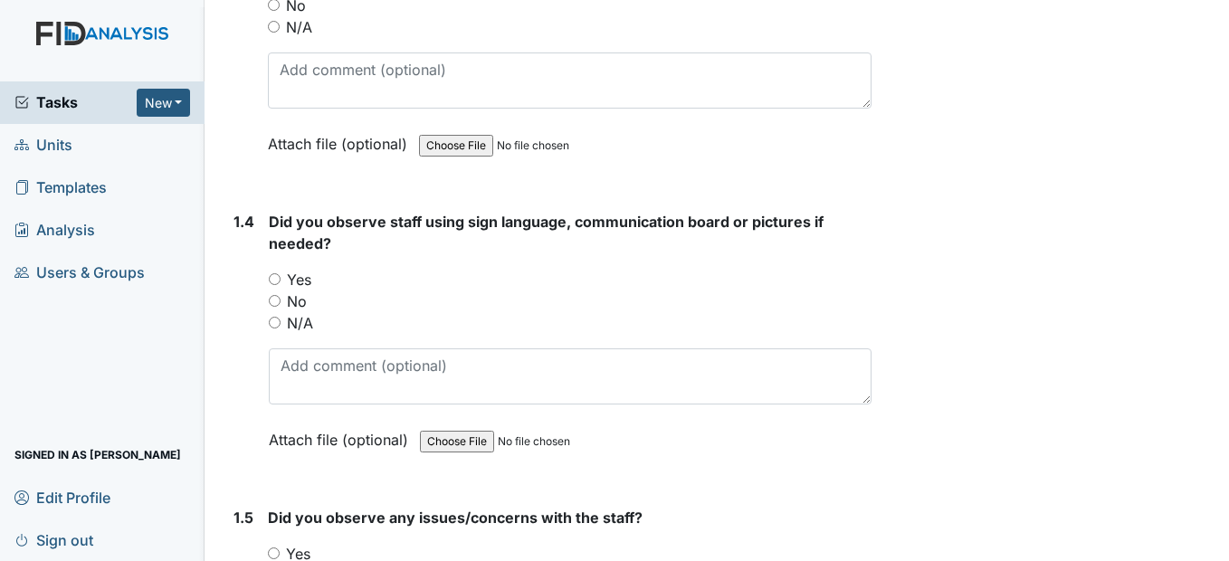
click at [273, 285] on input "Yes" at bounding box center [275, 279] width 12 height 12
radio input "true"
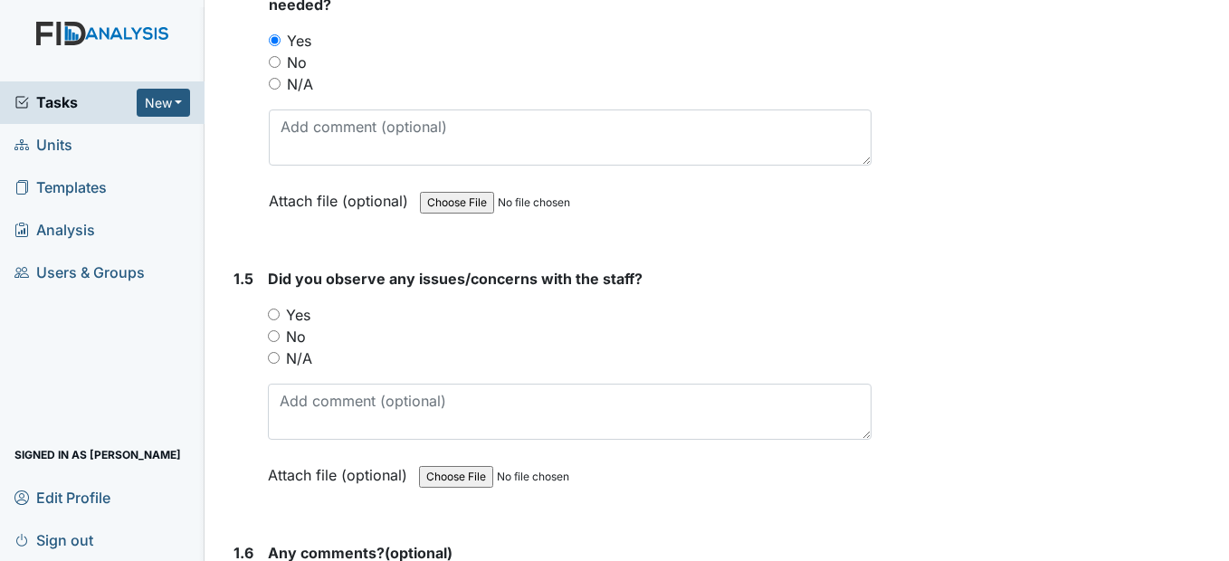
scroll to position [1176, 0]
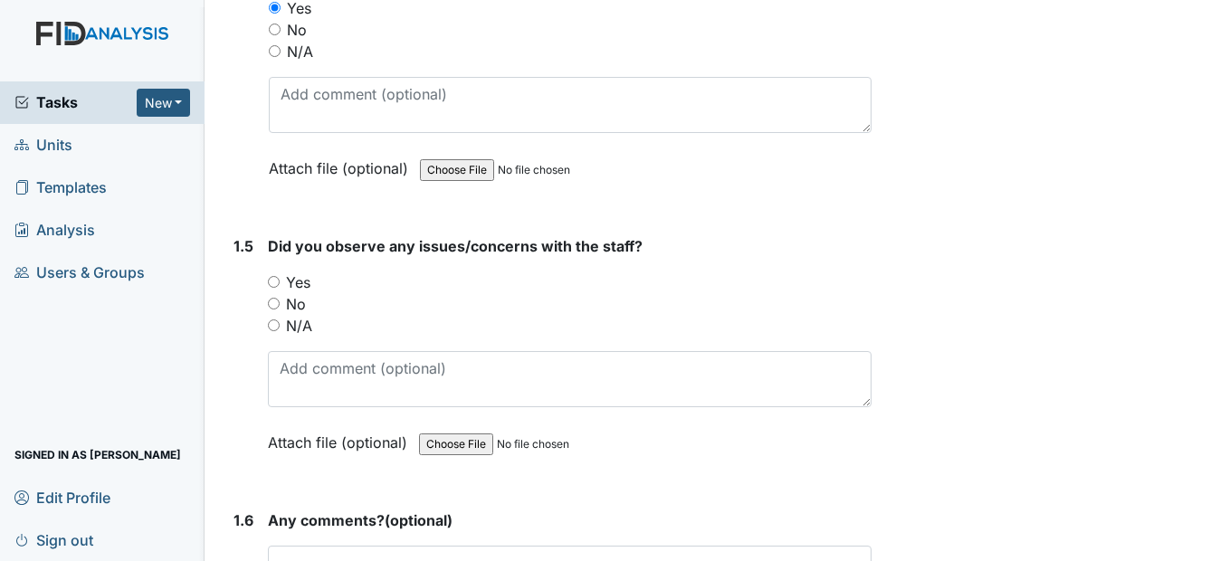
click at [273, 309] on input "No" at bounding box center [274, 304] width 12 height 12
radio input "true"
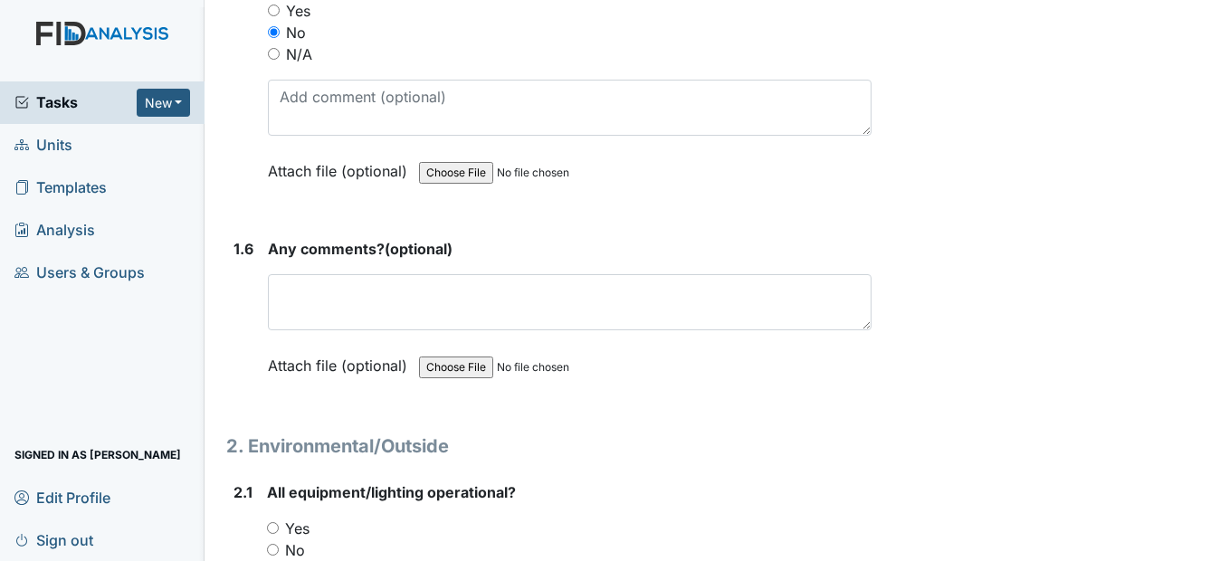
scroll to position [1538, 0]
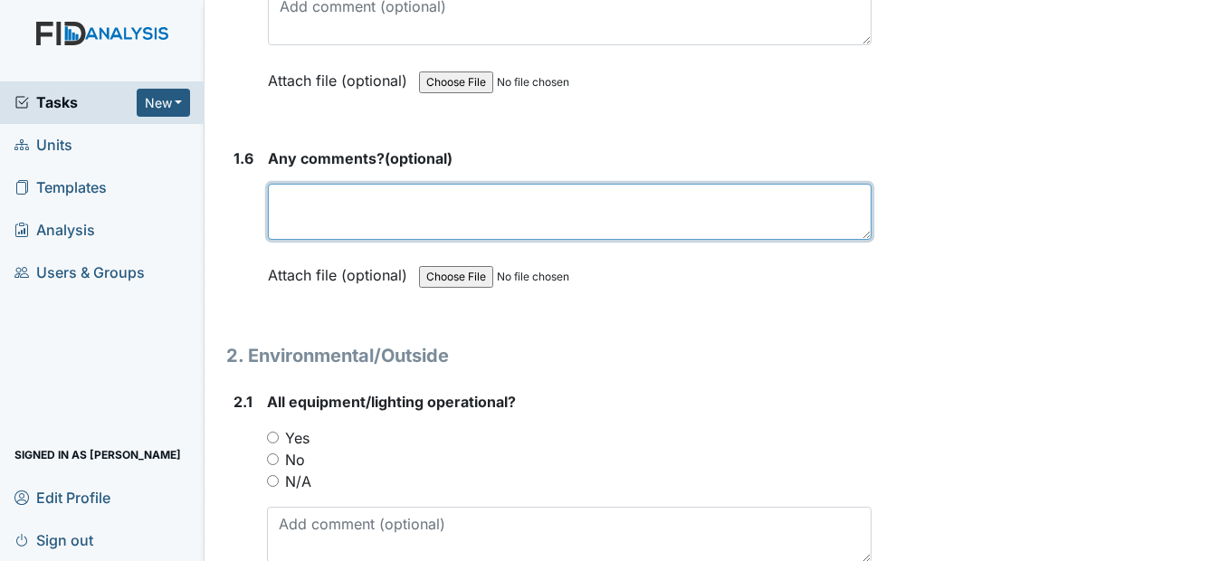
drag, startPoint x: 334, startPoint y: 231, endPoint x: 328, endPoint y: 212, distance: 20.0
click at [328, 214] on div "Any comments? (optional) This field is required. Attach file (optional) You can…" at bounding box center [569, 222] width 603 height 151
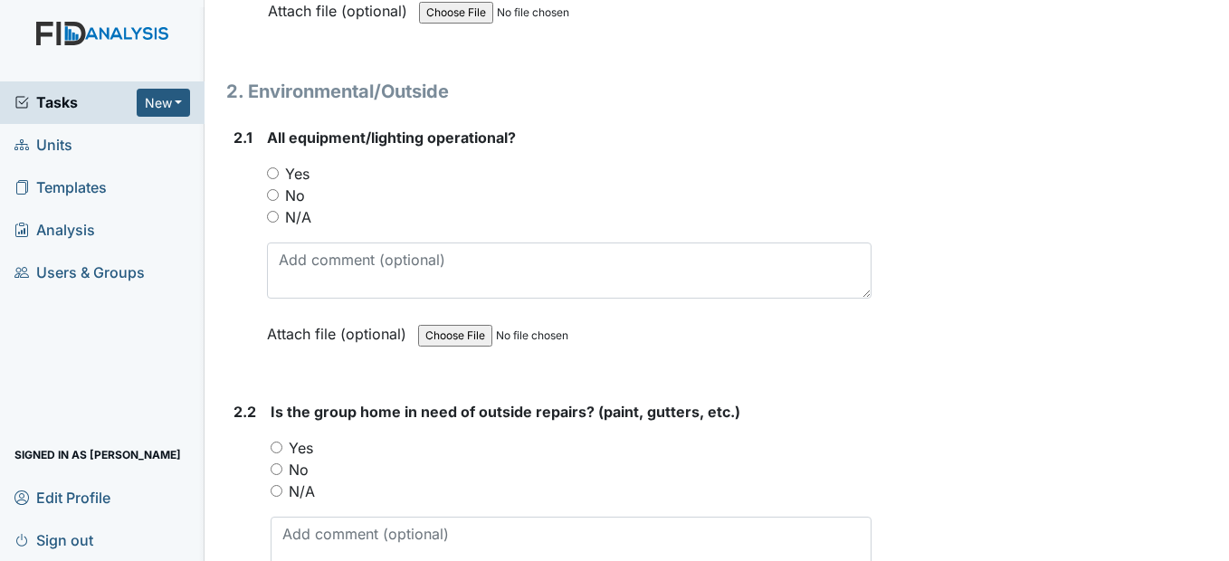
scroll to position [1810, 0]
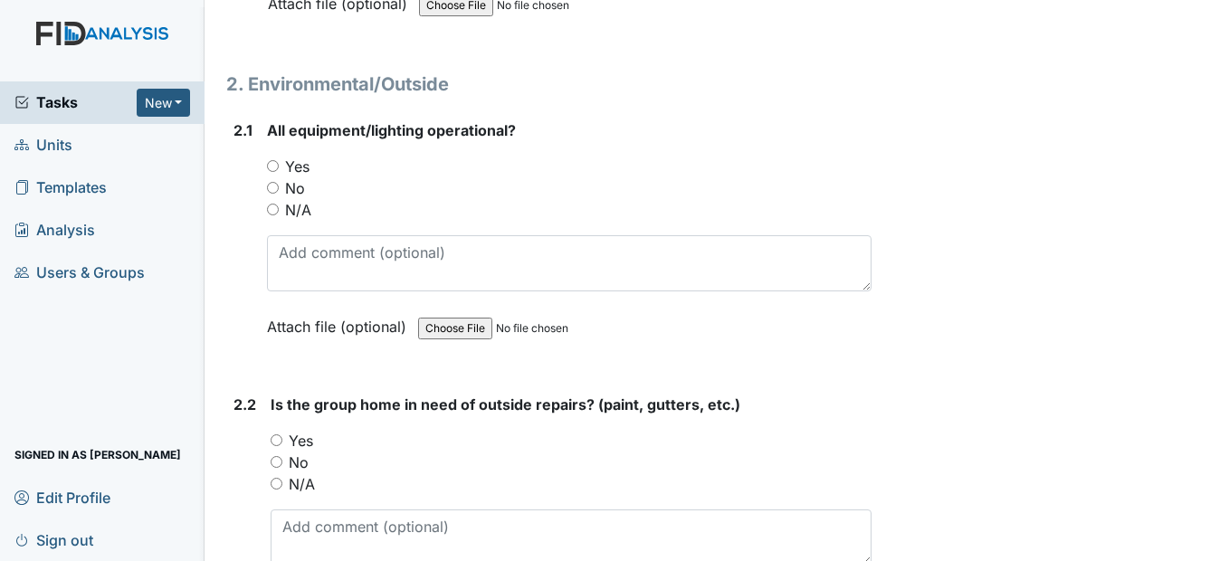
type textarea "none"
click at [270, 172] on input "Yes" at bounding box center [273, 166] width 12 height 12
radio input "true"
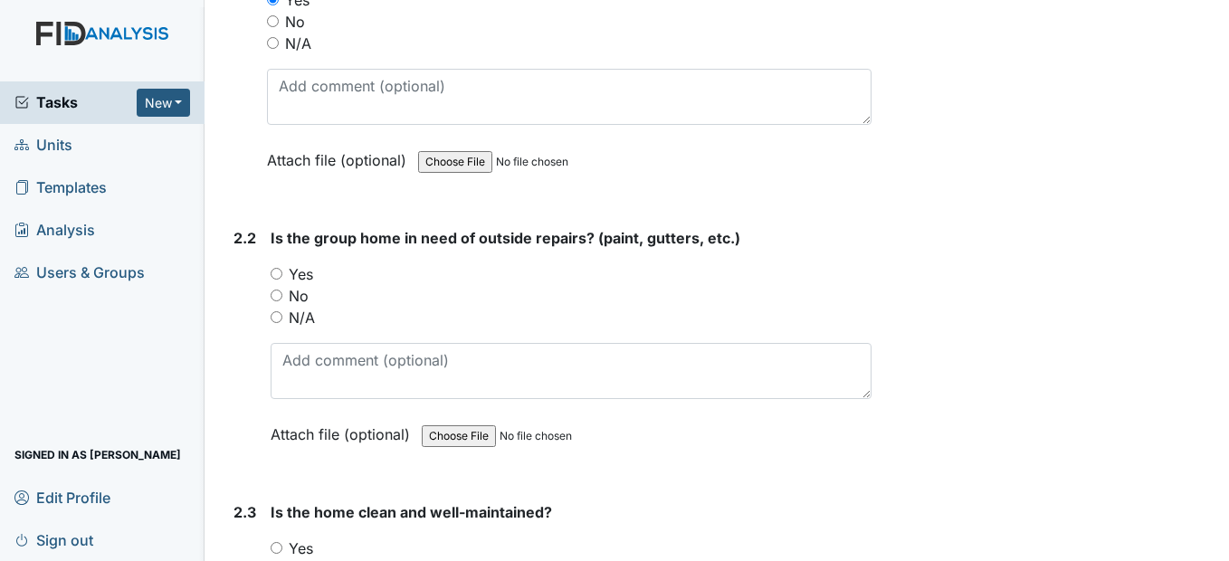
scroll to position [1990, 0]
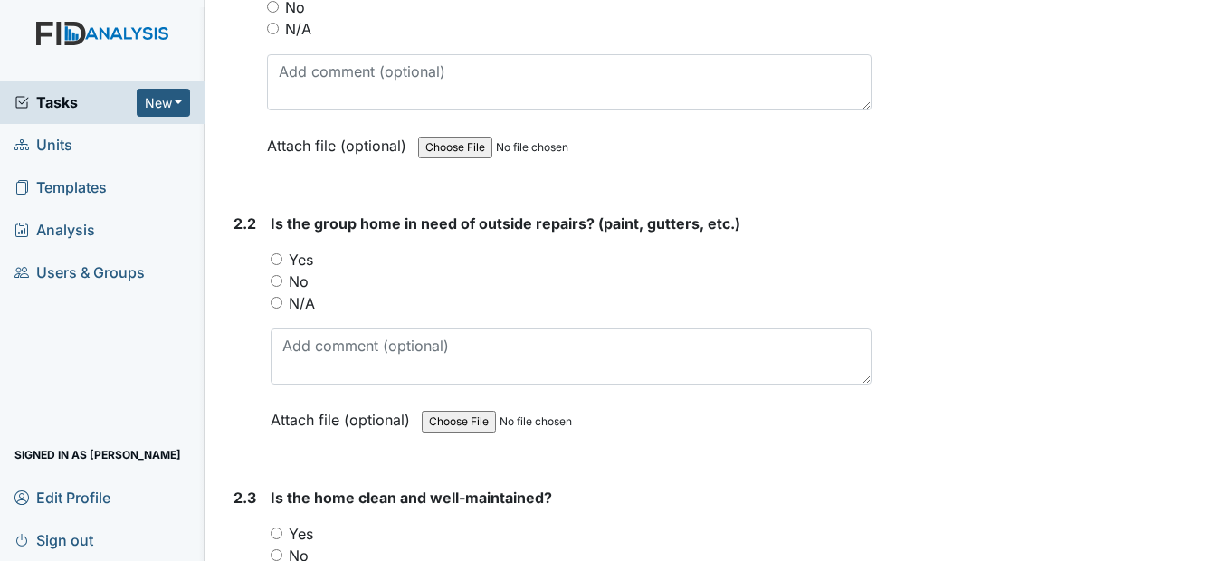
click at [281, 287] on input "No" at bounding box center [277, 281] width 12 height 12
radio input "true"
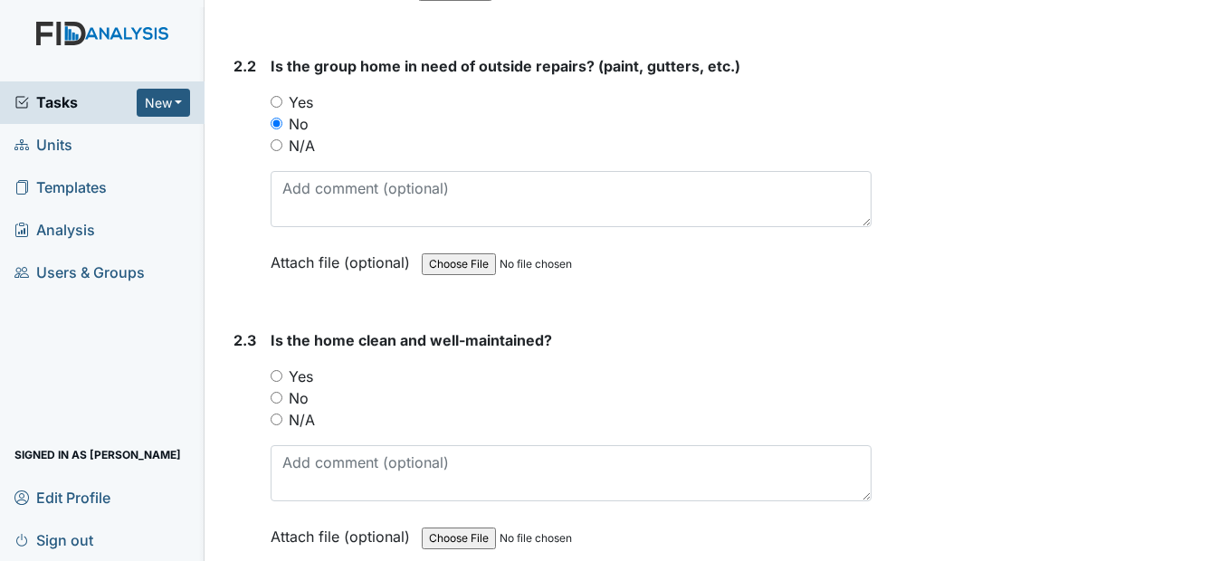
scroll to position [2171, 0]
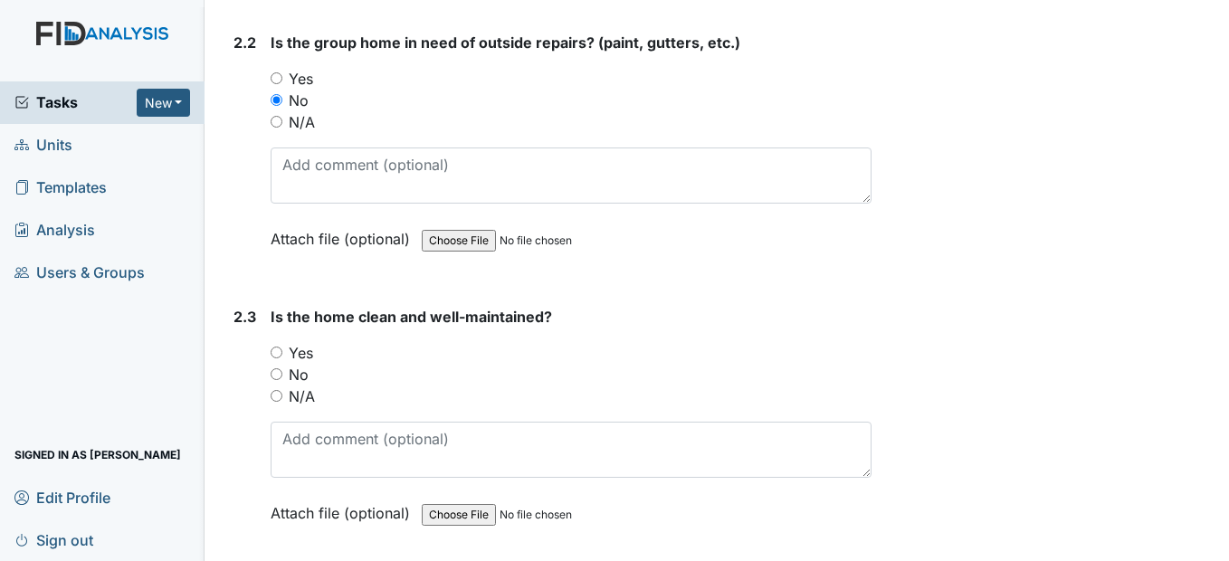
click at [276, 358] on input "Yes" at bounding box center [277, 353] width 12 height 12
radio input "true"
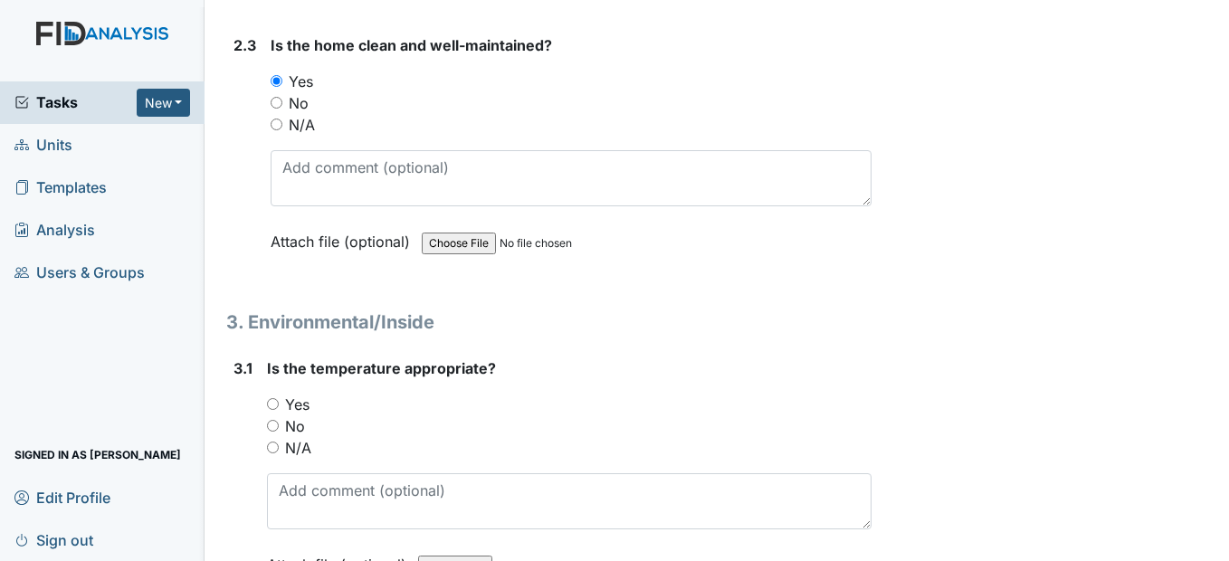
scroll to position [2533, 0]
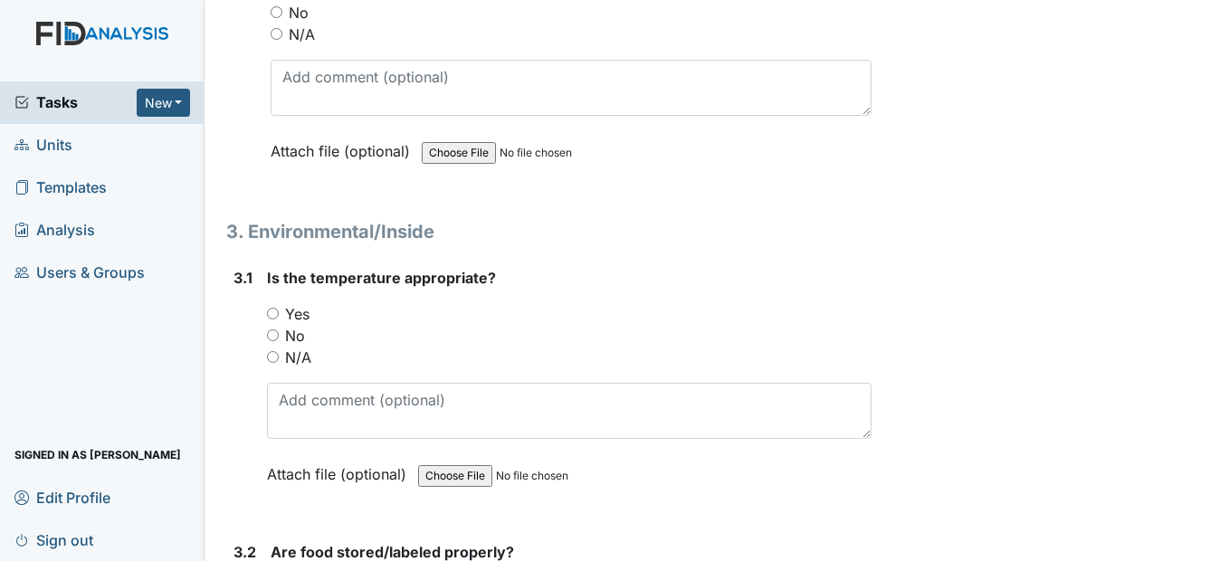
drag, startPoint x: 271, startPoint y: 353, endPoint x: 298, endPoint y: 383, distance: 39.7
click at [274, 319] on input "Yes" at bounding box center [273, 314] width 12 height 12
radio input "true"
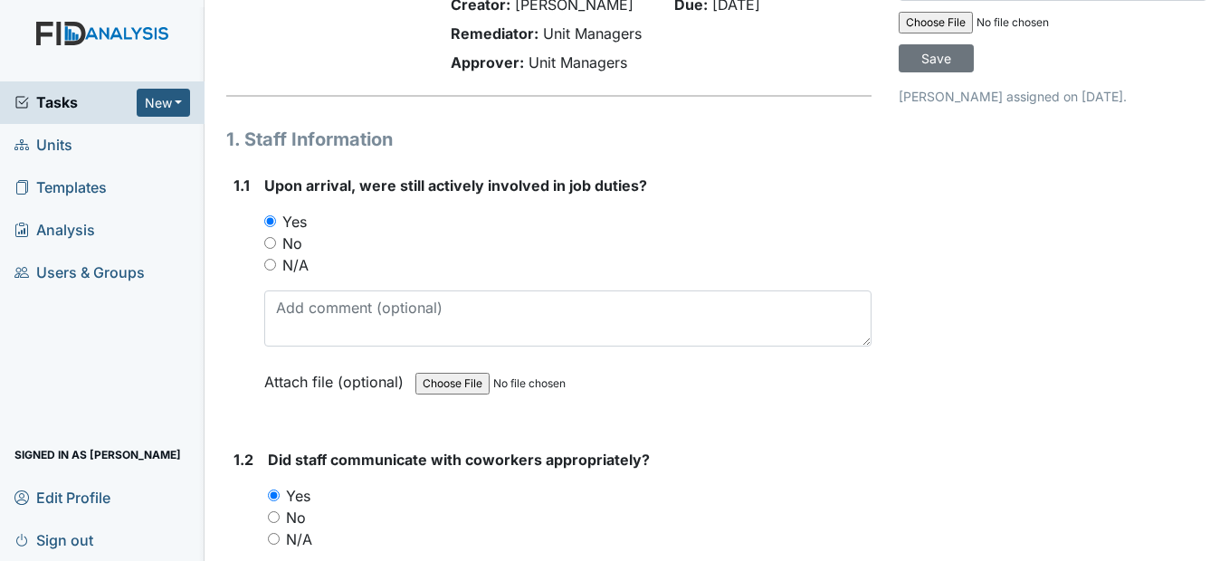
scroll to position [0, 0]
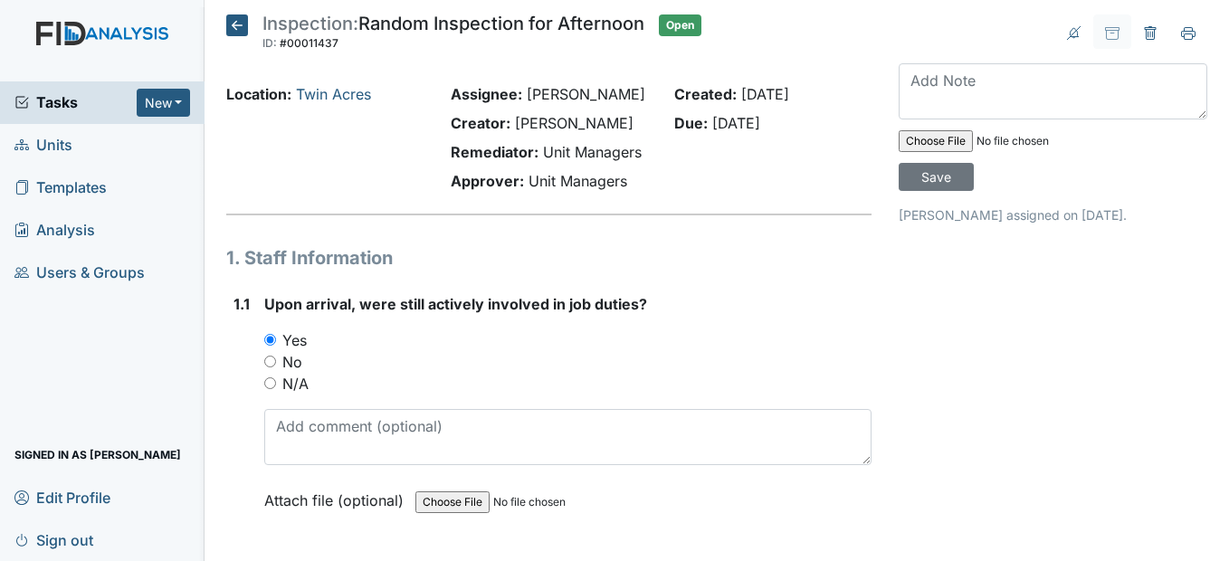
click at [245, 26] on icon at bounding box center [237, 25] width 22 height 22
